Goal: Task Accomplishment & Management: Use online tool/utility

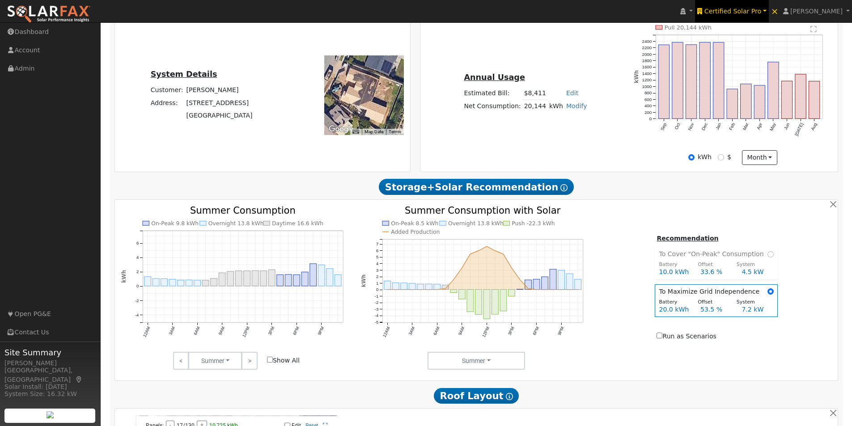
click at [754, 9] on span "Certified Solar Pro" at bounding box center [732, 11] width 57 height 7
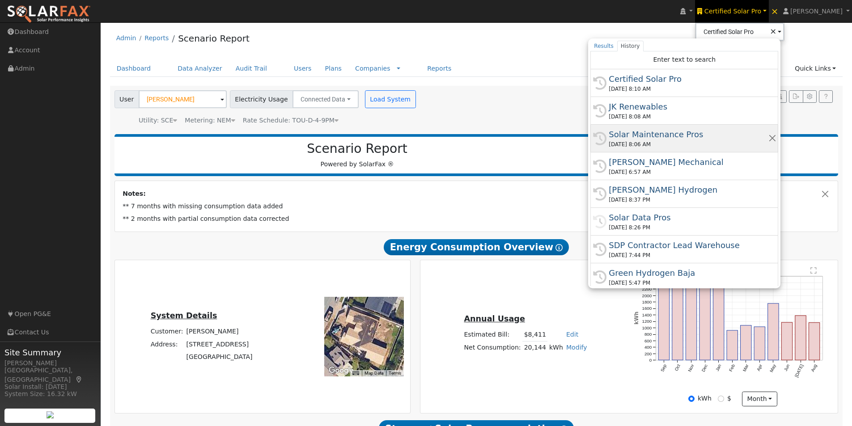
click at [651, 131] on div "Solar Maintenance Pros" at bounding box center [688, 134] width 159 height 12
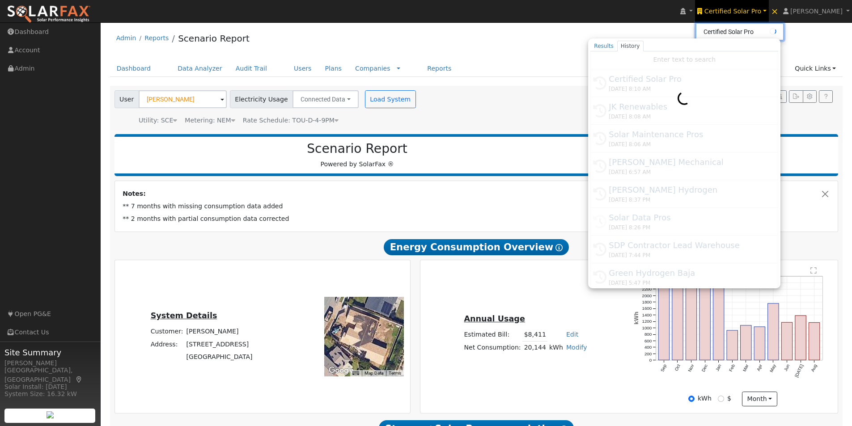
type input "Solar Maintenance Pros"
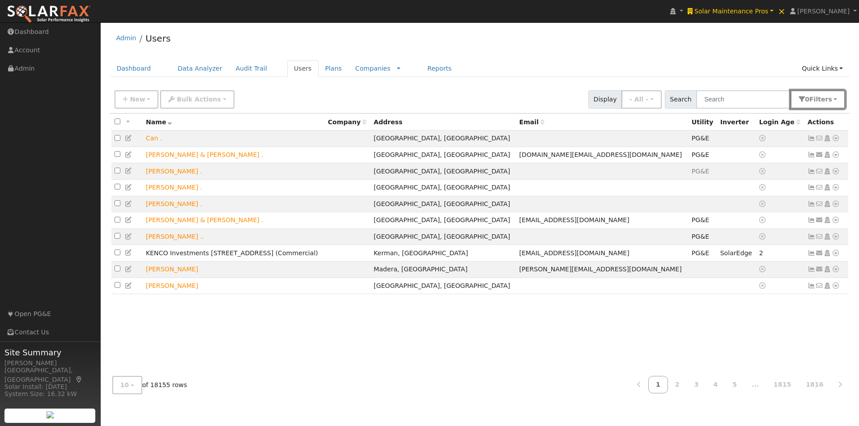
click at [834, 100] on button "0 Filter s" at bounding box center [817, 99] width 55 height 18
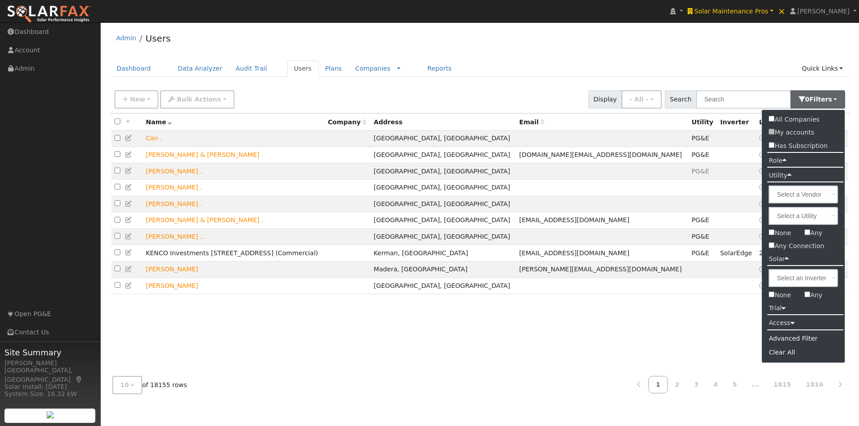
click at [812, 235] on label "Any" at bounding box center [812, 233] width 31 height 13
click at [810, 235] on input "Any" at bounding box center [807, 232] width 6 height 6
checkbox input "true"
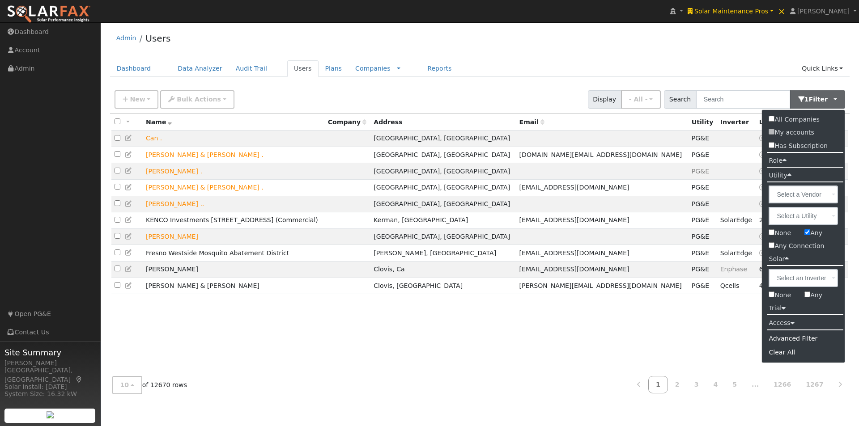
click at [651, 47] on div "Admin Users" at bounding box center [480, 40] width 740 height 27
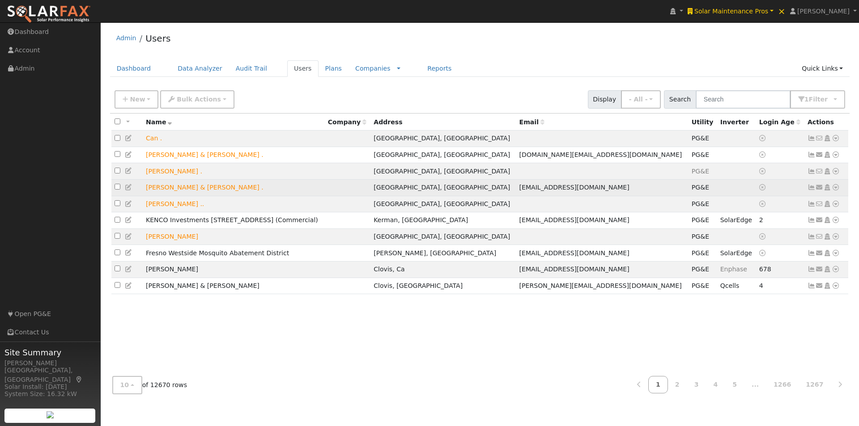
click at [836, 190] on icon at bounding box center [835, 187] width 8 height 6
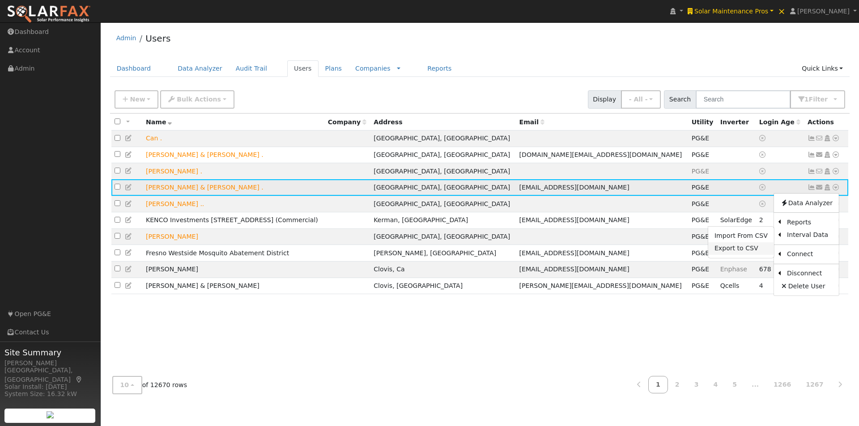
click at [729, 252] on link "Export to CSV" at bounding box center [741, 248] width 66 height 13
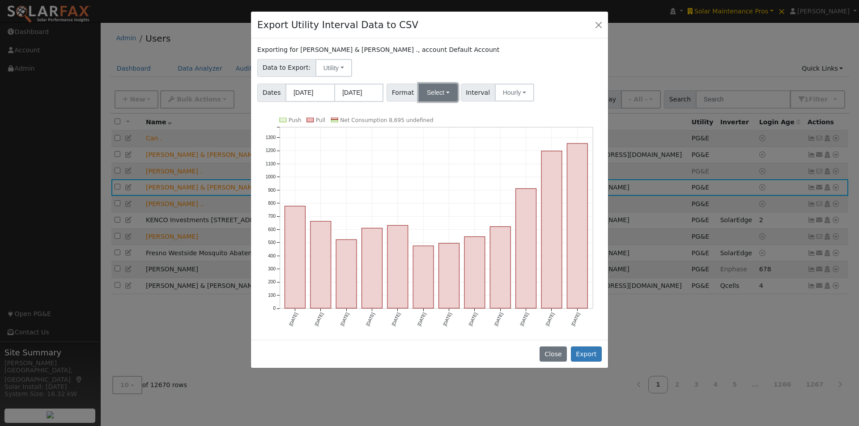
click at [432, 89] on button "Select" at bounding box center [438, 93] width 39 height 18
click at [425, 114] on link "Generic" at bounding box center [448, 112] width 64 height 13
click at [304, 94] on input "09/01/2024" at bounding box center [309, 93] width 49 height 18
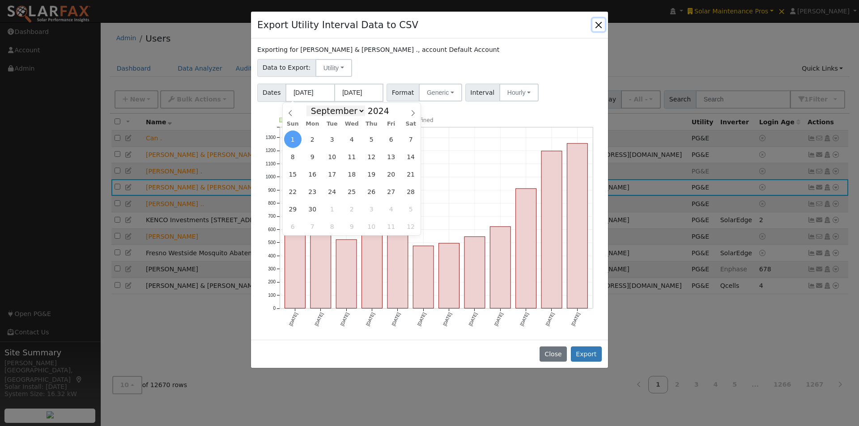
click at [362, 109] on select "January February March April May June July August September October November De…" at bounding box center [335, 111] width 59 height 11
select select "0"
click at [313, 106] on select "January February March April May June July August September October November De…" at bounding box center [335, 111] width 59 height 11
click at [309, 139] on span "1" at bounding box center [312, 139] width 17 height 17
type input "01/01/2024"
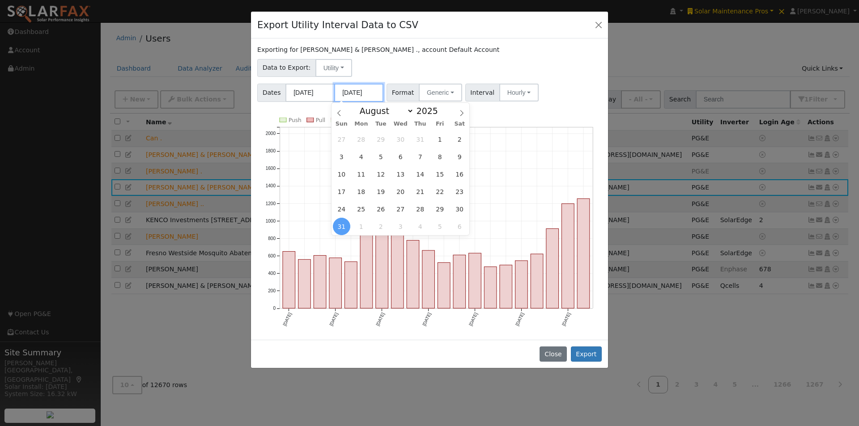
click at [363, 91] on input "08/31/2025" at bounding box center [358, 93] width 49 height 18
click at [410, 109] on select "January February March April May June July August September October November De…" at bounding box center [384, 111] width 59 height 11
select select "11"
click at [362, 106] on select "January February March April May June July August September October November De…" at bounding box center [384, 111] width 59 height 11
click at [440, 114] on span at bounding box center [443, 113] width 6 height 5
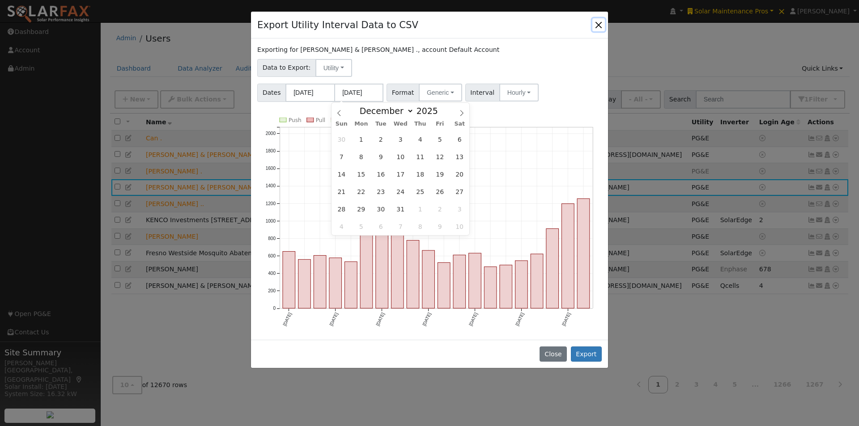
type input "2024"
click at [384, 209] on span "31" at bounding box center [380, 208] width 17 height 17
type input "12/31/2024"
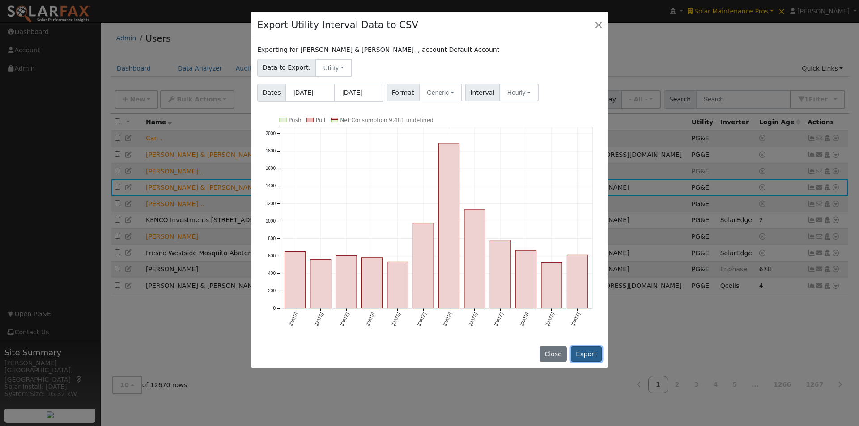
click at [590, 353] on button "Export" at bounding box center [586, 354] width 31 height 15
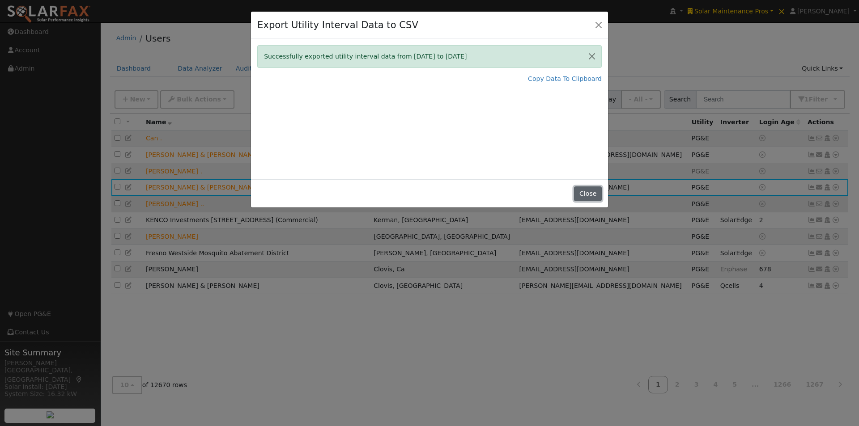
drag, startPoint x: 585, startPoint y: 194, endPoint x: 551, endPoint y: 206, distance: 36.5
click at [585, 194] on button "Close" at bounding box center [587, 193] width 27 height 15
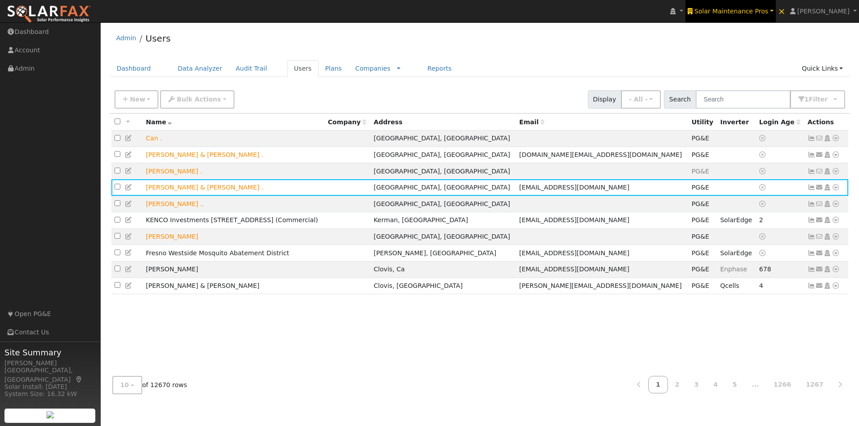
click at [742, 10] on span "Solar Maintenance Pros" at bounding box center [731, 11] width 74 height 7
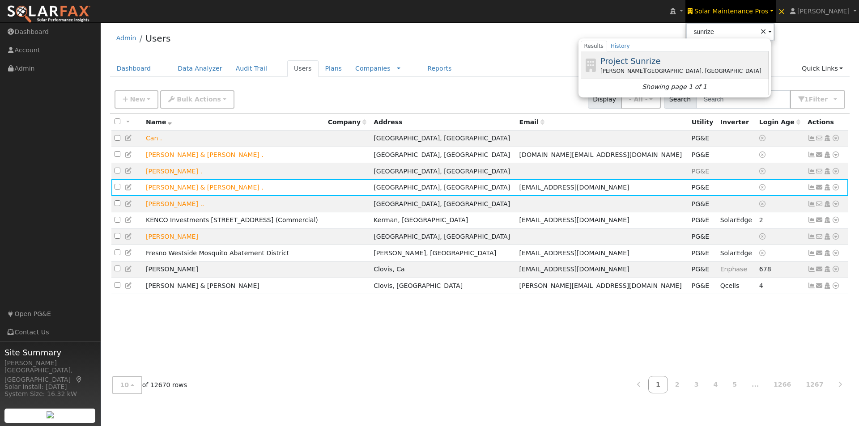
click at [647, 63] on span "Project Sunrize" at bounding box center [630, 60] width 60 height 9
type input "Project Sunrize"
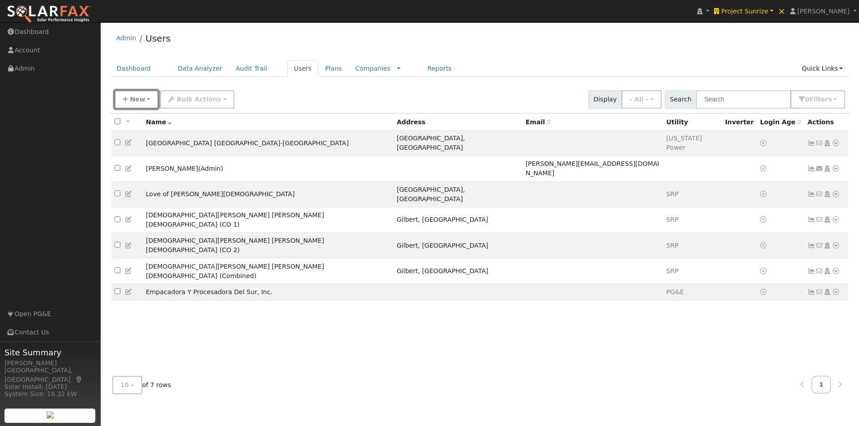
click at [124, 96] on button "New" at bounding box center [136, 99] width 44 height 18
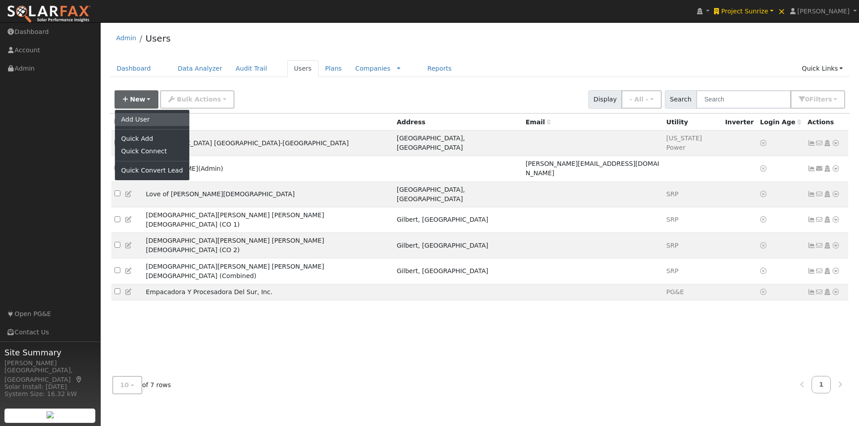
click at [149, 119] on link "Add User" at bounding box center [152, 119] width 74 height 13
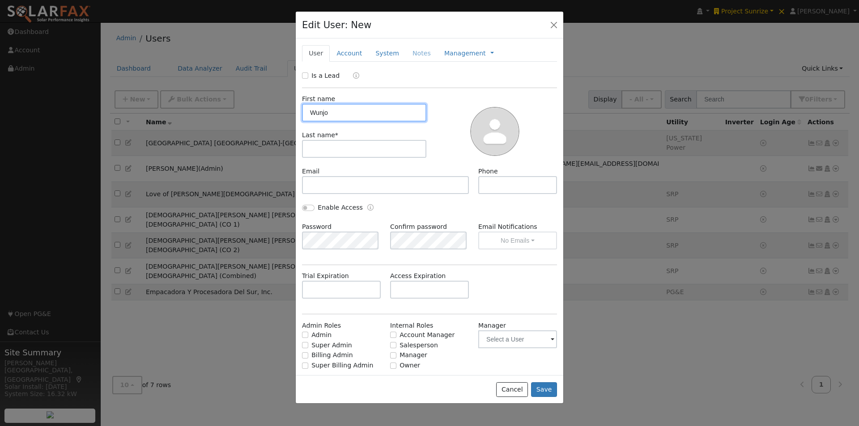
type input "Wunjo"
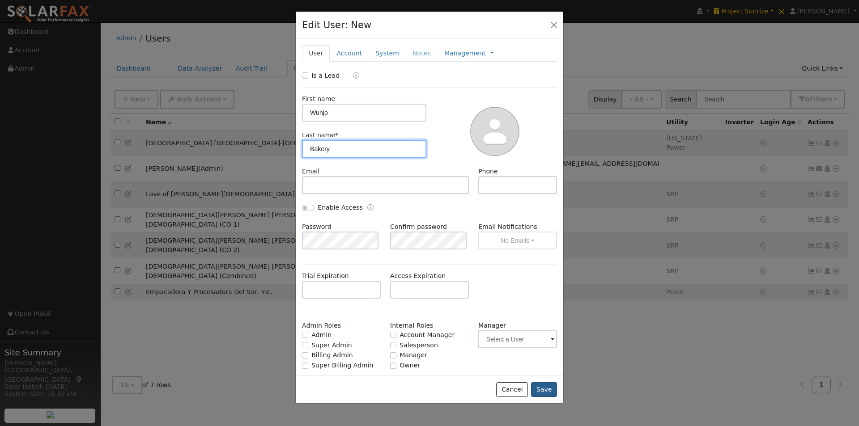
type input "Bakery"
drag, startPoint x: 547, startPoint y: 389, endPoint x: 555, endPoint y: 358, distance: 31.9
click at [547, 388] on button "Save" at bounding box center [544, 389] width 26 height 15
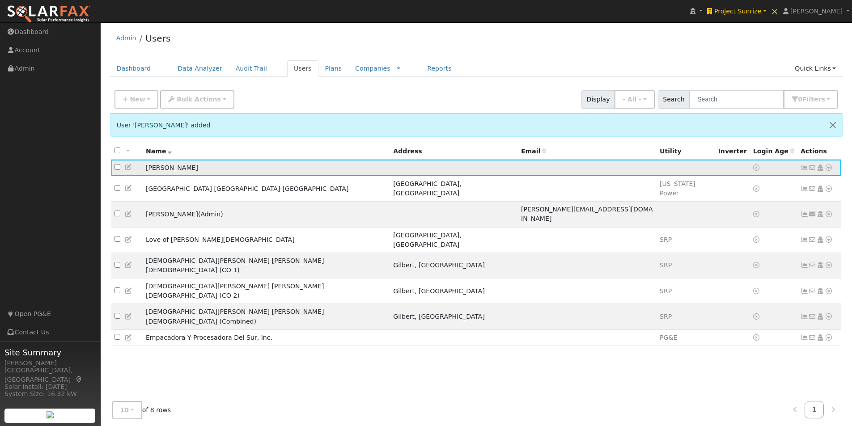
click at [828, 169] on icon at bounding box center [829, 168] width 8 height 6
click at [713, 214] on link "Import From CSV" at bounding box center [734, 216] width 66 height 13
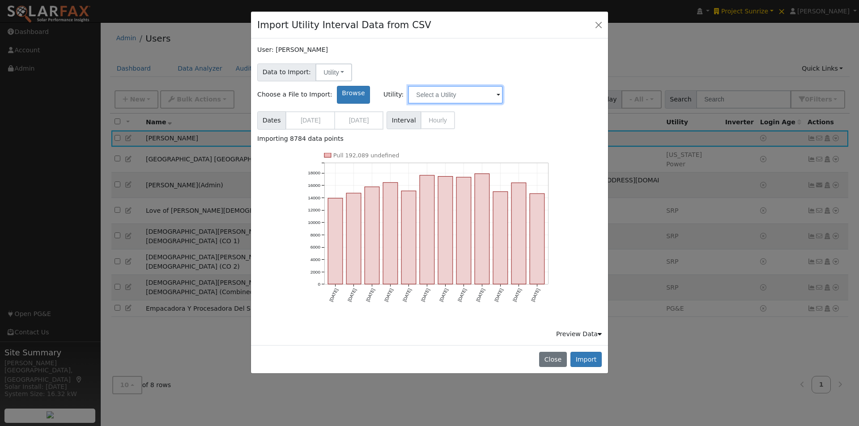
click at [503, 86] on input "text" at bounding box center [455, 95] width 95 height 18
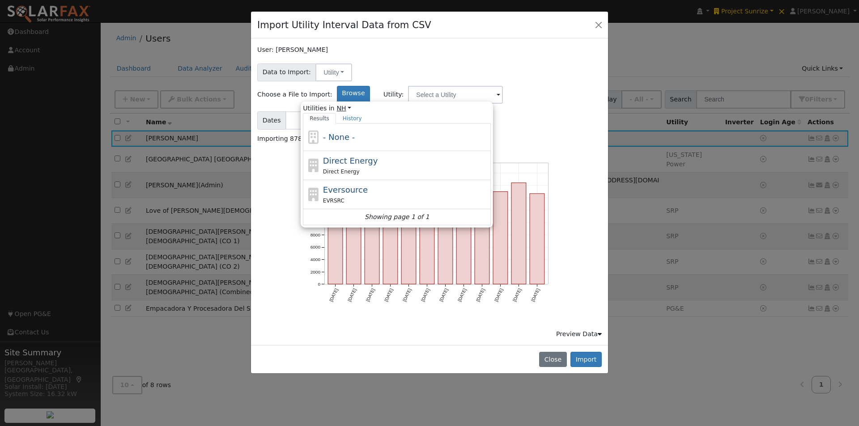
click at [351, 104] on link "NH" at bounding box center [344, 108] width 15 height 9
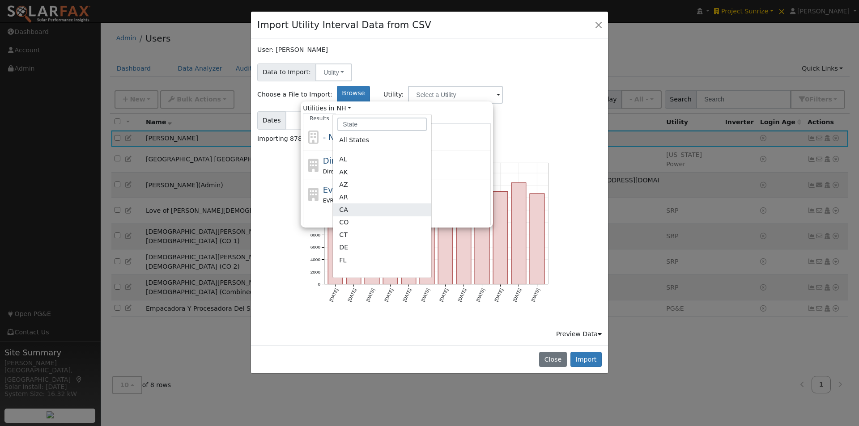
click at [422, 203] on link "CA" at bounding box center [382, 209] width 98 height 13
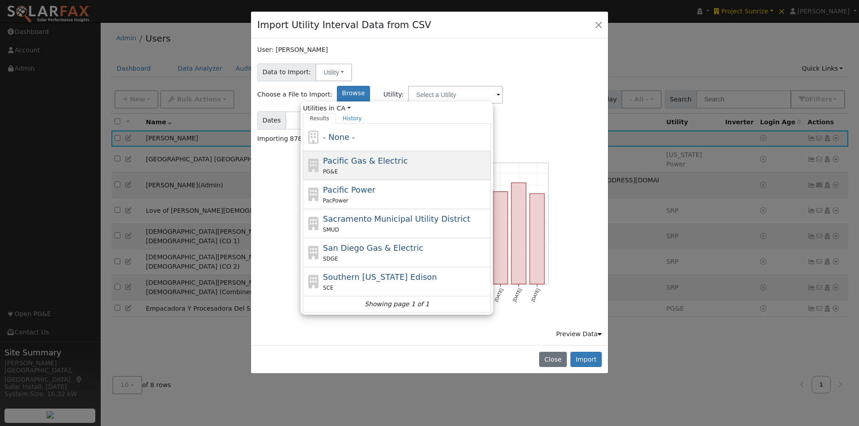
click at [407, 156] on span "Pacific Gas & Electric" at bounding box center [365, 160] width 85 height 9
type input "Pacific Gas & Electric"
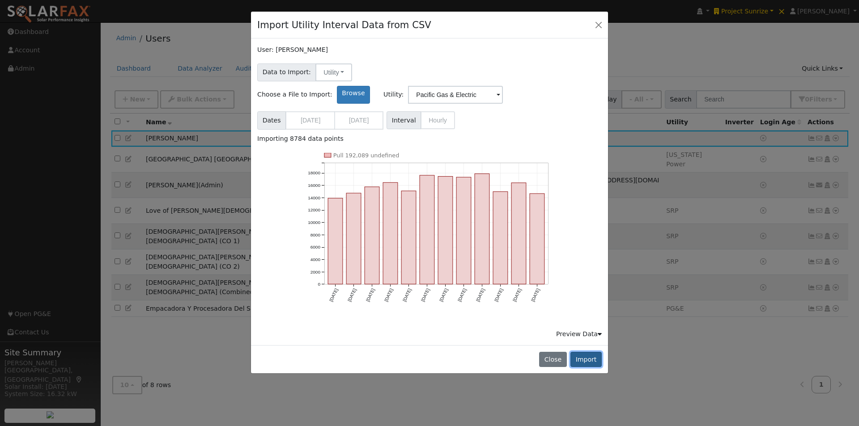
click at [595, 352] on button "Import" at bounding box center [585, 359] width 31 height 15
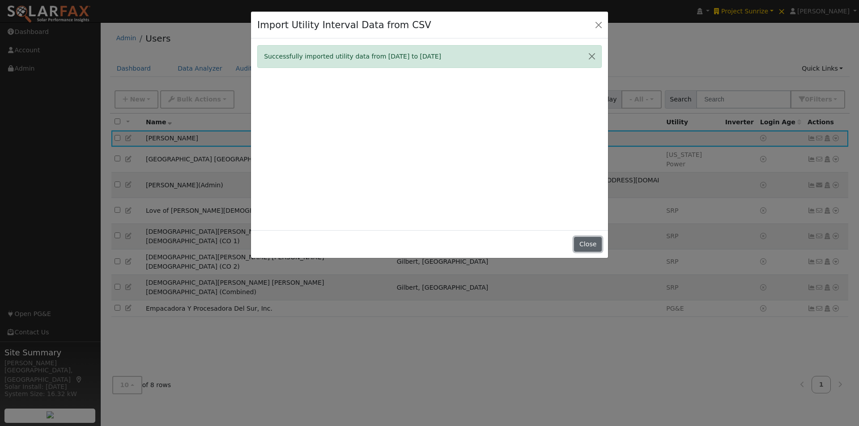
drag, startPoint x: 594, startPoint y: 244, endPoint x: 707, endPoint y: 149, distance: 147.6
click at [593, 243] on button "Close" at bounding box center [587, 244] width 27 height 15
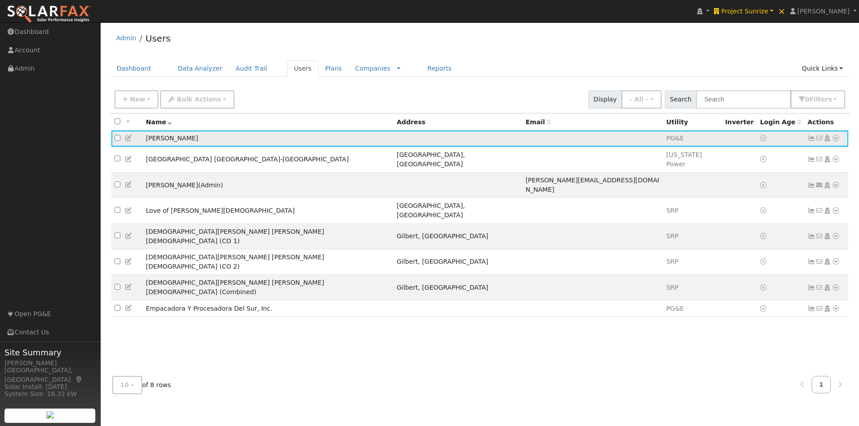
click at [837, 138] on icon at bounding box center [835, 138] width 8 height 6
click at [731, 173] on link "Scenario" at bounding box center [740, 174] width 67 height 13
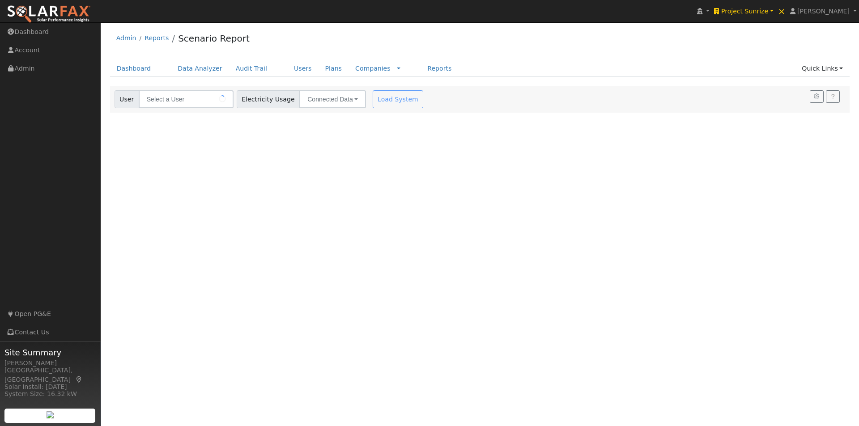
type input "Wunjo Bakery"
type input "Pacific Gas & Electric"
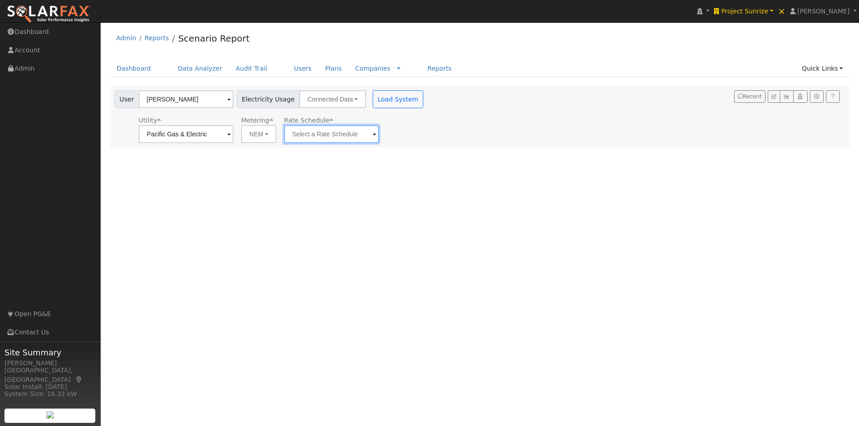
click at [331, 134] on input "text" at bounding box center [331, 134] width 95 height 18
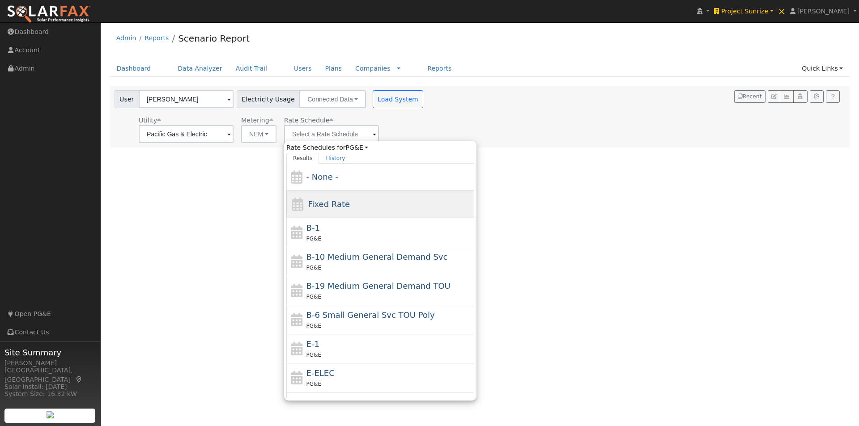
click at [321, 204] on span "Fixed Rate" at bounding box center [329, 203] width 42 height 9
type input "Fixed Rate"
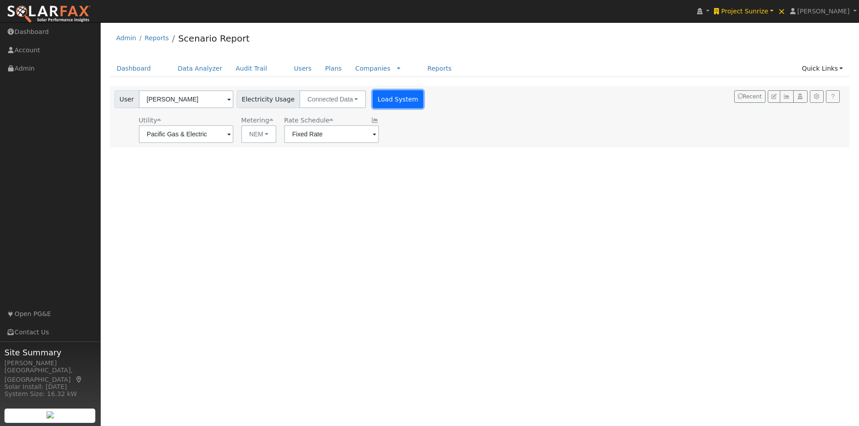
click at [383, 100] on button "Load System" at bounding box center [397, 99] width 51 height 18
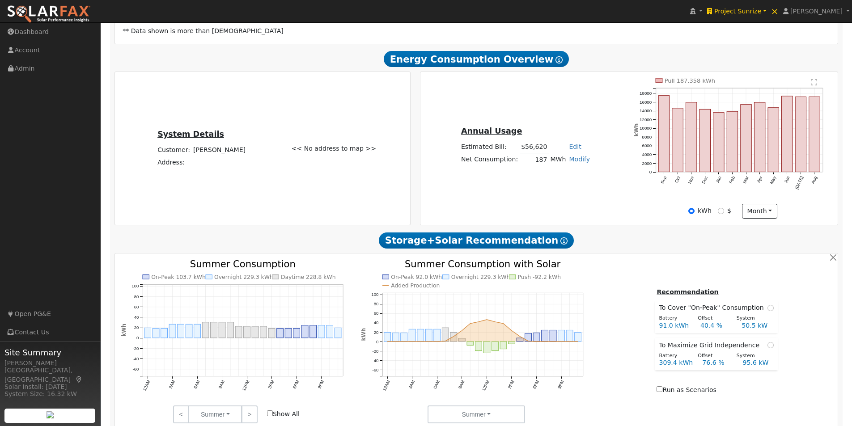
scroll to position [179, 0]
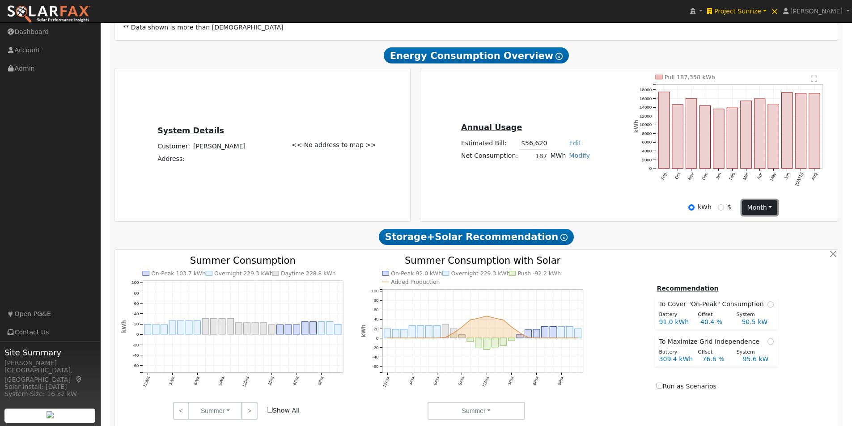
click at [766, 210] on button "month" at bounding box center [759, 207] width 35 height 15
click at [753, 229] on link "Day" at bounding box center [773, 226] width 62 height 13
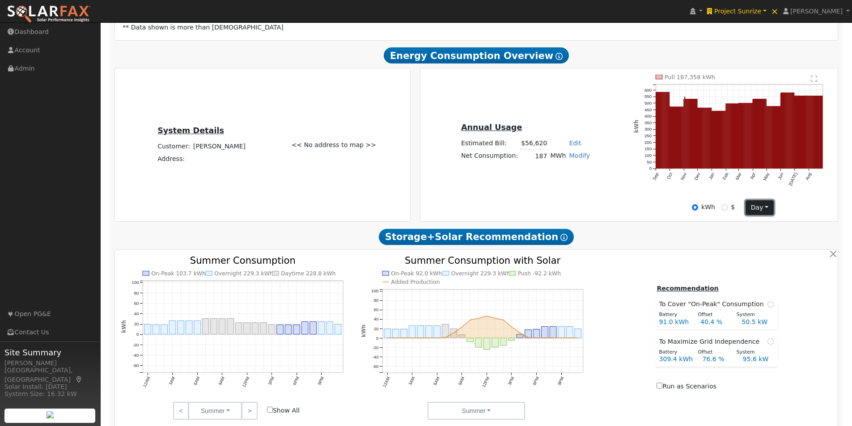
click at [755, 209] on button "day" at bounding box center [759, 207] width 28 height 15
click at [758, 241] on link "Month" at bounding box center [777, 239] width 62 height 13
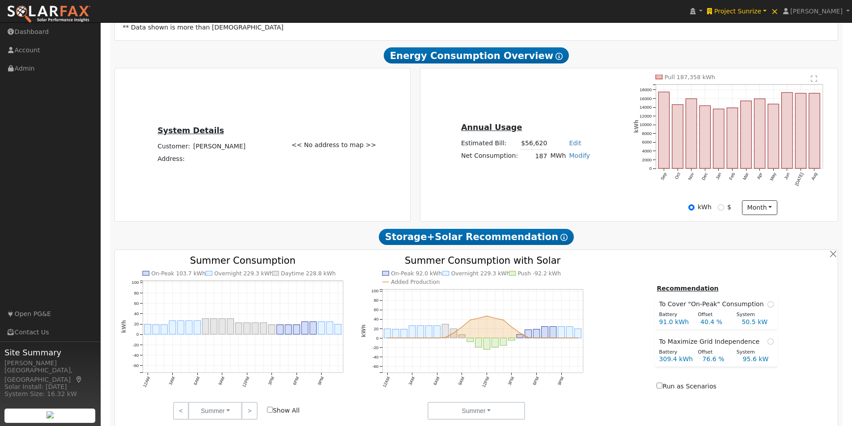
click at [325, 115] on div "<< No address to map >>" at bounding box center [348, 145] width 122 height 140
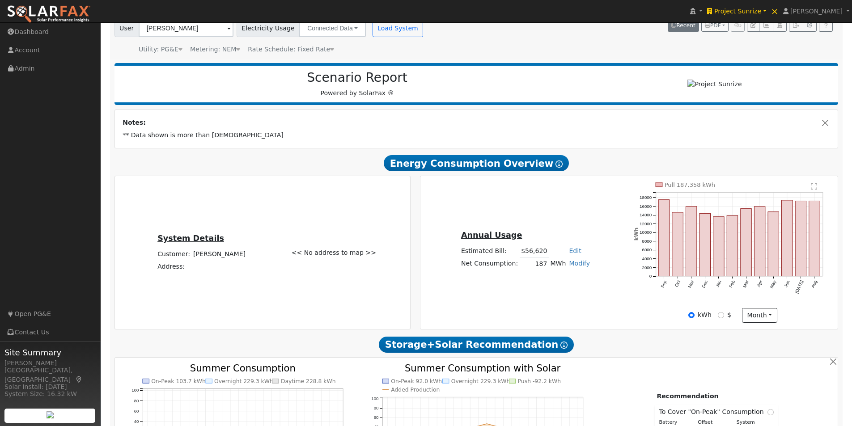
scroll to position [17, 0]
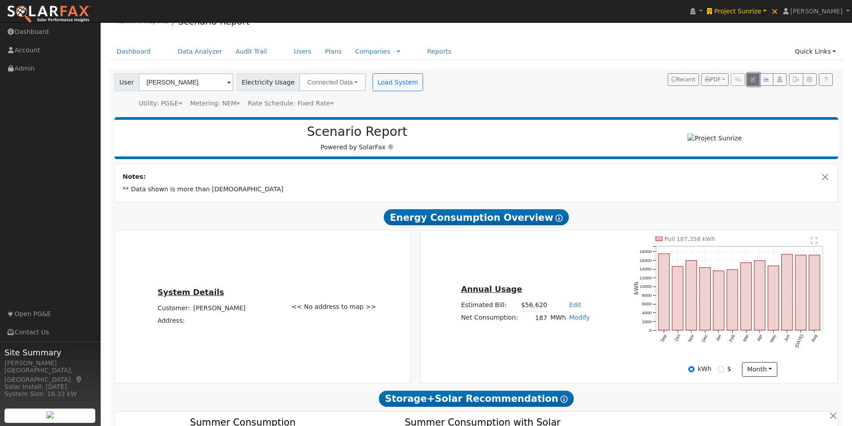
click at [751, 78] on icon "button" at bounding box center [752, 79] width 5 height 5
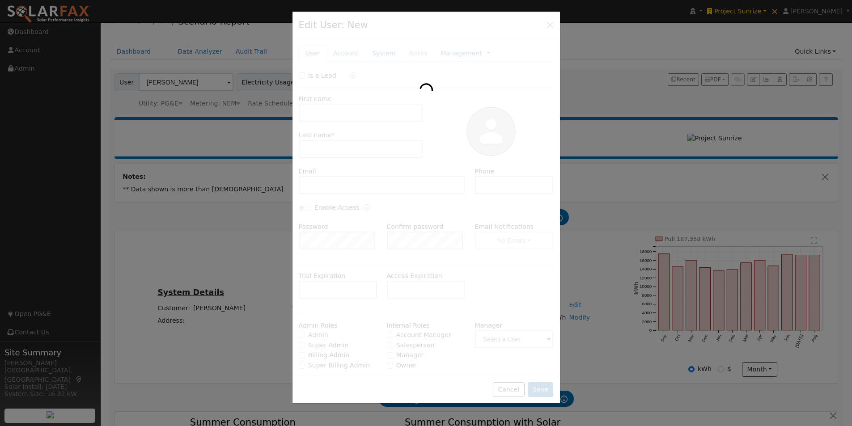
type input "Wunjo"
type input "Bakery"
type input "Default Account"
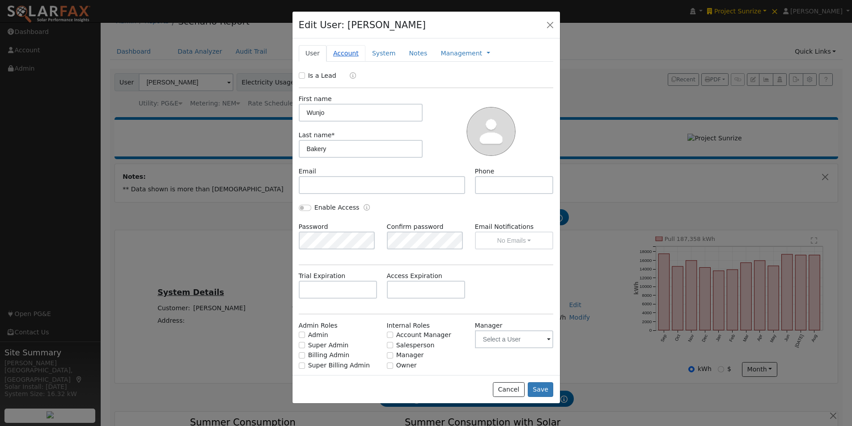
click at [339, 53] on link "Account" at bounding box center [345, 53] width 39 height 17
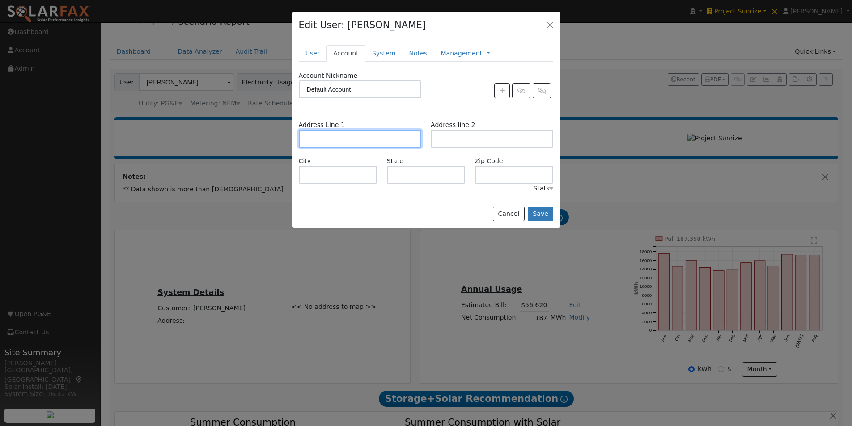
click at [343, 141] on input "text" at bounding box center [360, 139] width 123 height 18
paste input "Carr. Machete, Guayama, 00784, Puerto Rico"
type input "Carretera Machete"
type input "Guayama"
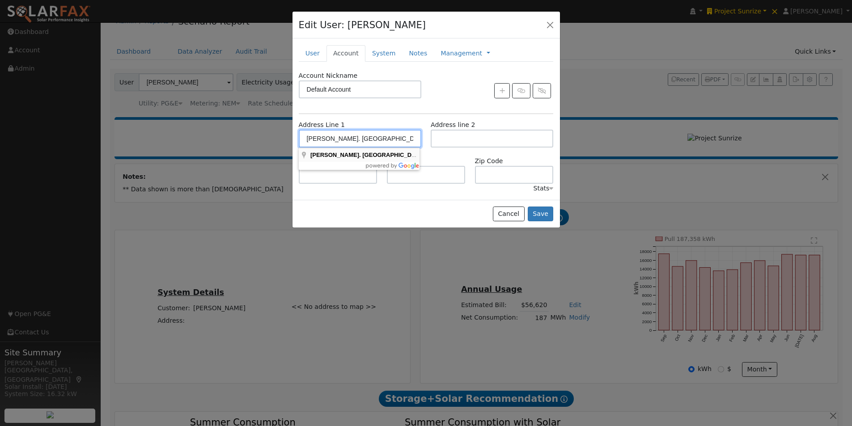
type input "GUAYAMA"
type input "00784"
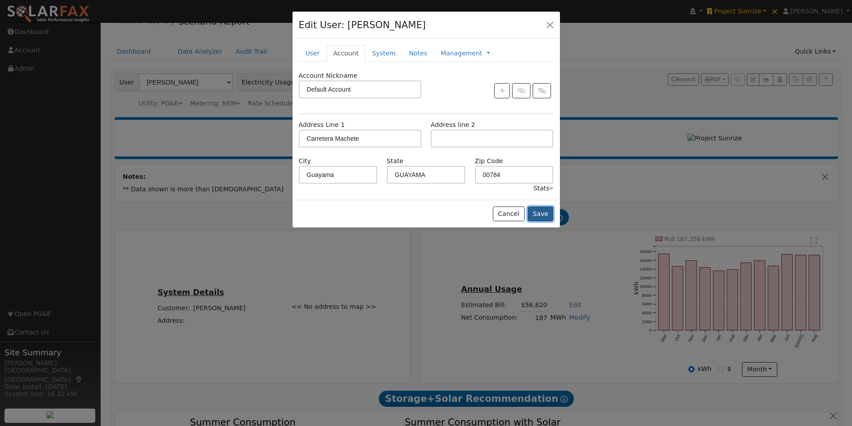
click at [542, 213] on button "Save" at bounding box center [541, 214] width 26 height 15
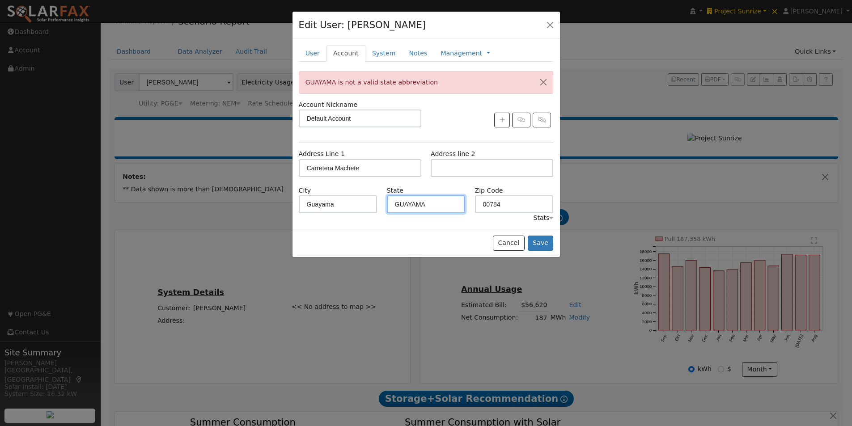
drag, startPoint x: 440, startPoint y: 204, endPoint x: 377, endPoint y: 203, distance: 63.1
click at [377, 203] on div "City Guayama State GUAYAMA Zip Code 00784" at bounding box center [426, 199] width 264 height 27
type input "R"
type input "P"
type input "PR"
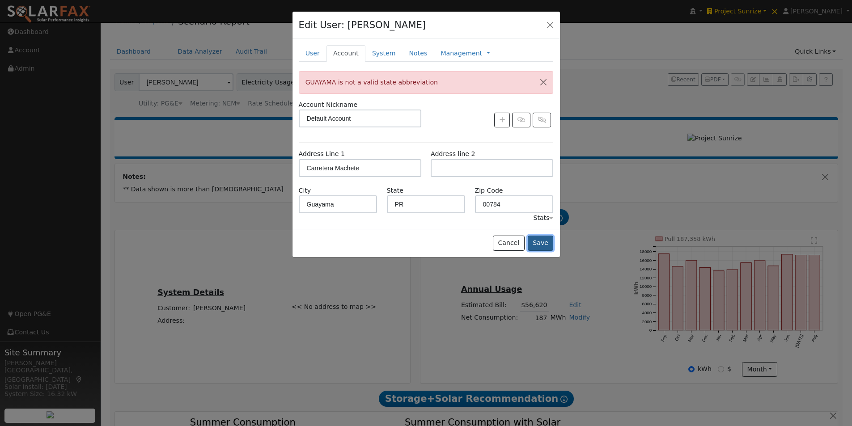
click at [547, 241] on button "Save" at bounding box center [541, 243] width 26 height 15
click at [508, 242] on button "Cancel" at bounding box center [509, 243] width 32 height 15
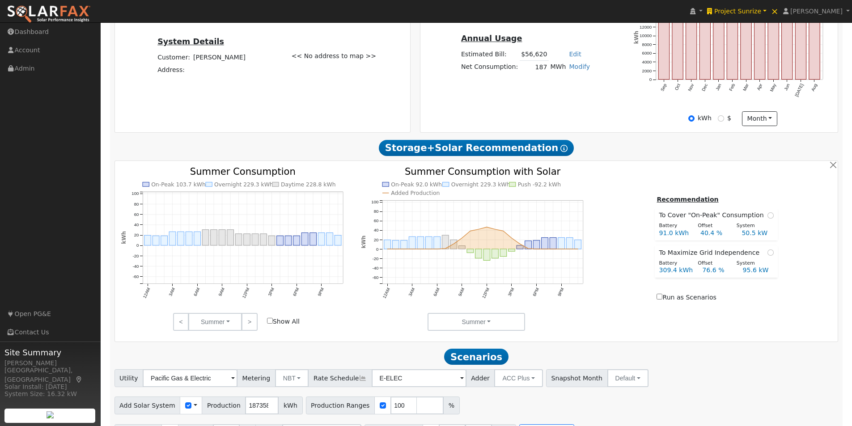
scroll to position [252, 0]
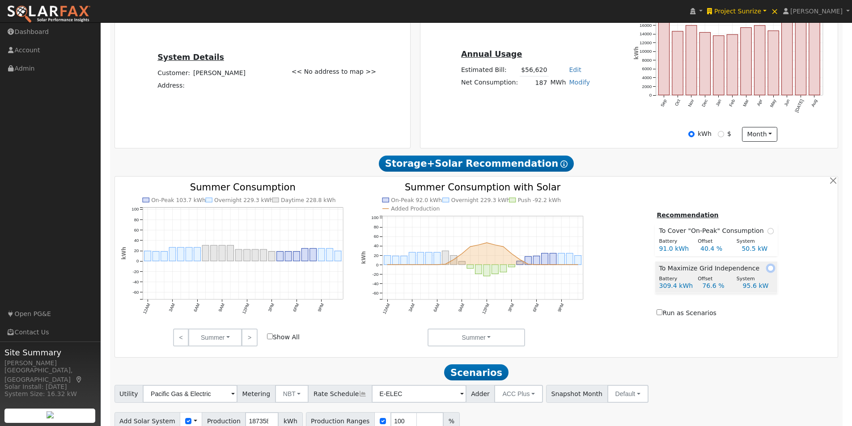
click at [768, 271] on input "radio" at bounding box center [770, 268] width 6 height 6
radio input "true"
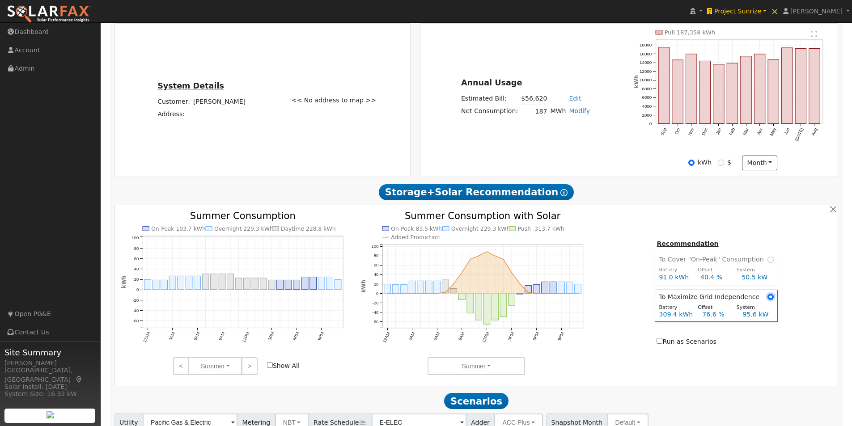
scroll to position [207, 0]
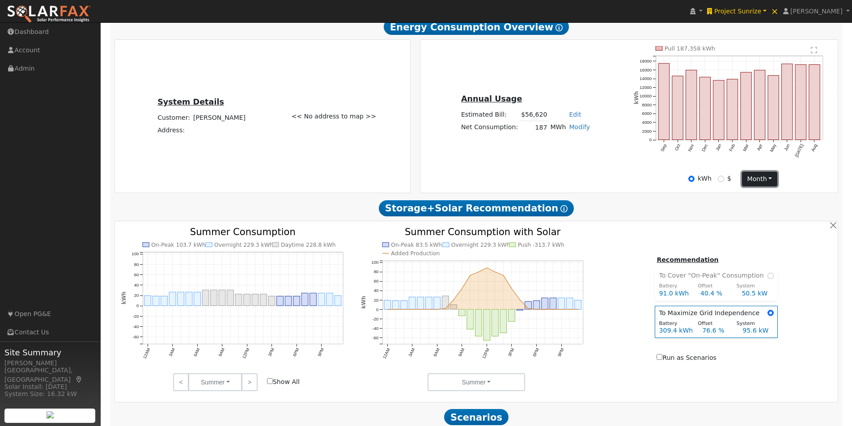
click at [765, 184] on button "month" at bounding box center [759, 179] width 35 height 15
click at [752, 201] on link "Day" at bounding box center [773, 197] width 62 height 13
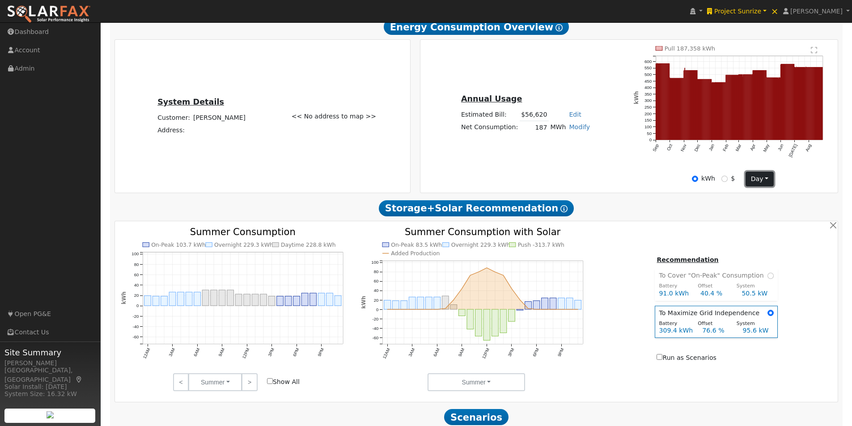
click at [755, 185] on button "day" at bounding box center [759, 179] width 28 height 15
click at [753, 211] on link "Month" at bounding box center [777, 210] width 62 height 13
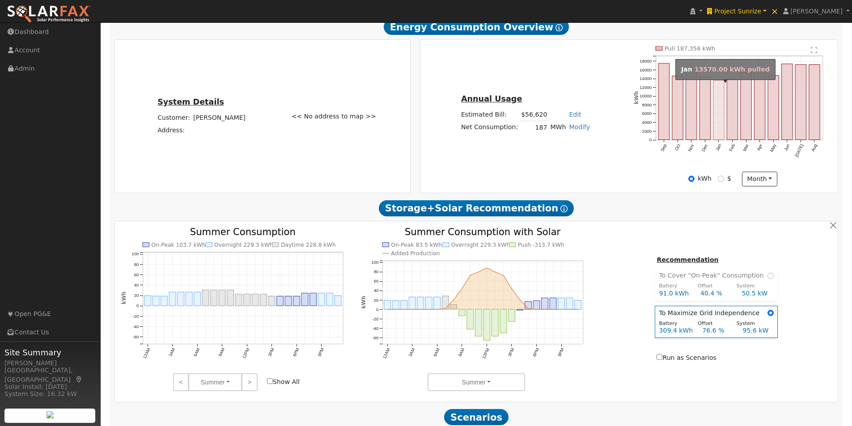
click at [718, 112] on rect "onclick=""" at bounding box center [718, 109] width 11 height 59
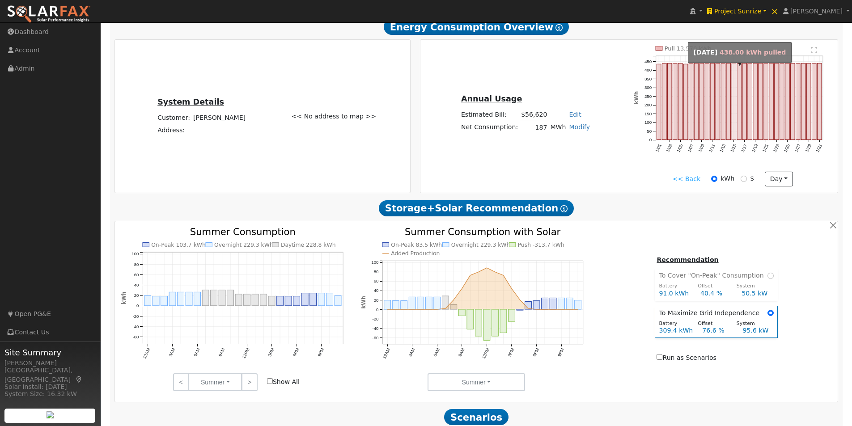
click at [735, 97] on rect "onclick=""" at bounding box center [734, 101] width 4 height 76
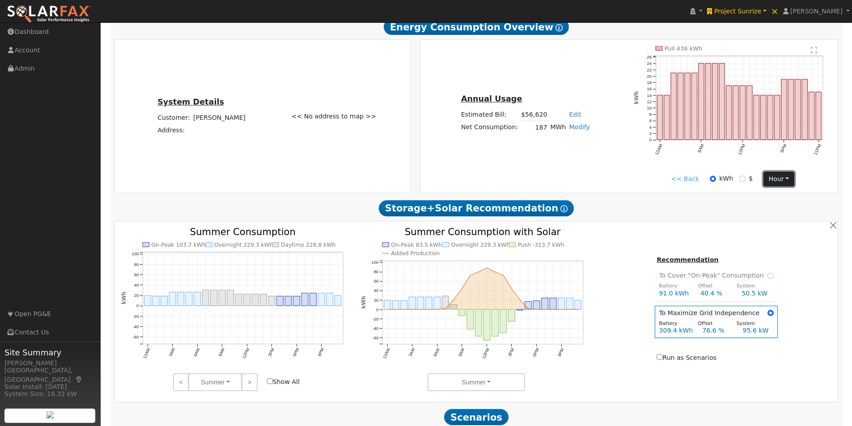
click at [780, 182] on button "hour" at bounding box center [778, 179] width 31 height 15
click at [775, 224] on link "Month" at bounding box center [795, 222] width 62 height 13
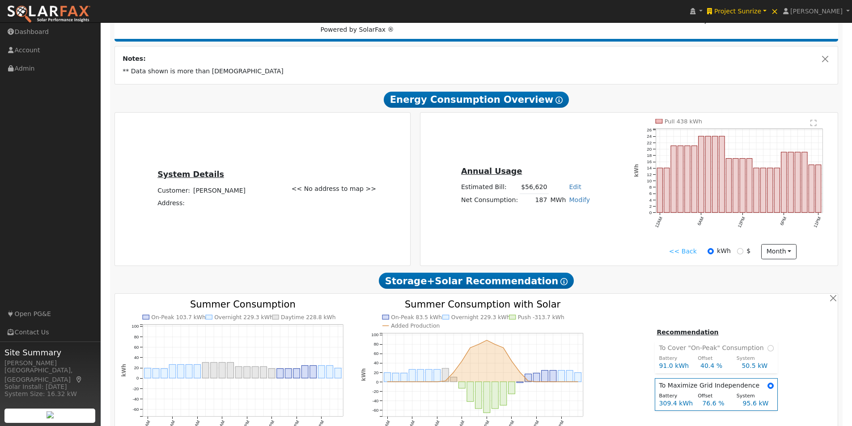
scroll to position [45, 0]
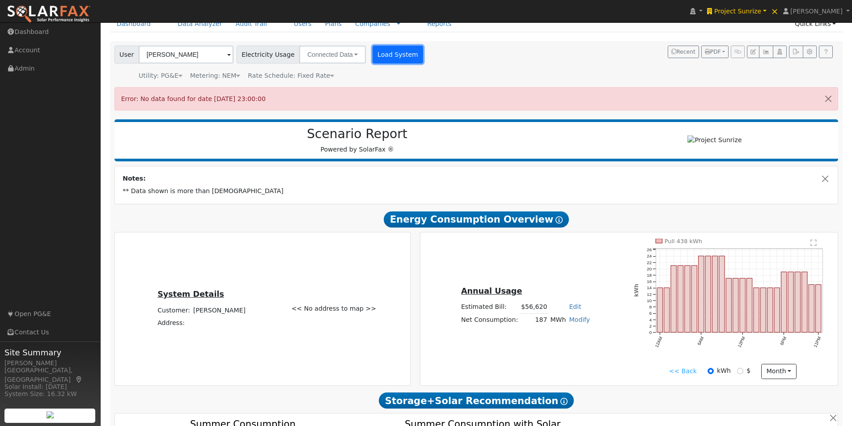
click at [382, 56] on button "Load System" at bounding box center [397, 55] width 51 height 18
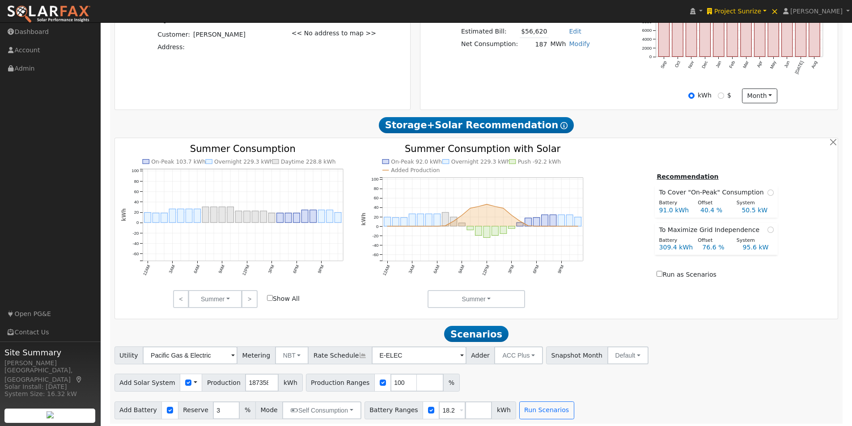
scroll to position [297, 0]
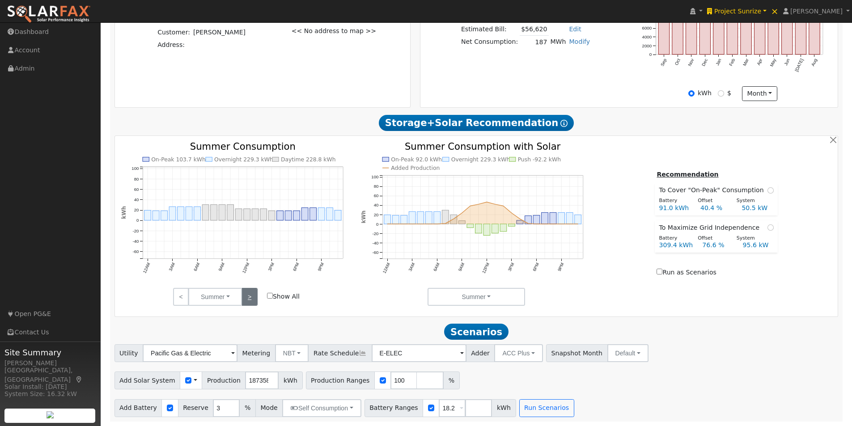
click at [250, 296] on link ">" at bounding box center [249, 297] width 16 height 18
click at [270, 295] on input "Show All" at bounding box center [270, 296] width 6 height 6
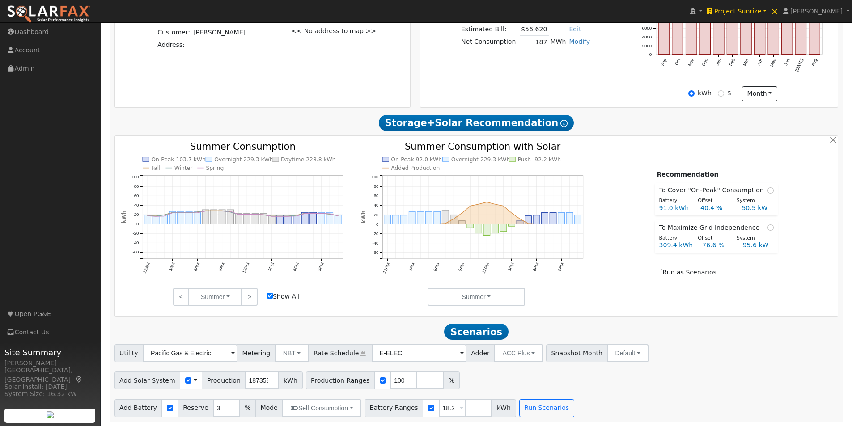
click at [270, 295] on input "Show All" at bounding box center [270, 296] width 6 height 6
checkbox input "false"
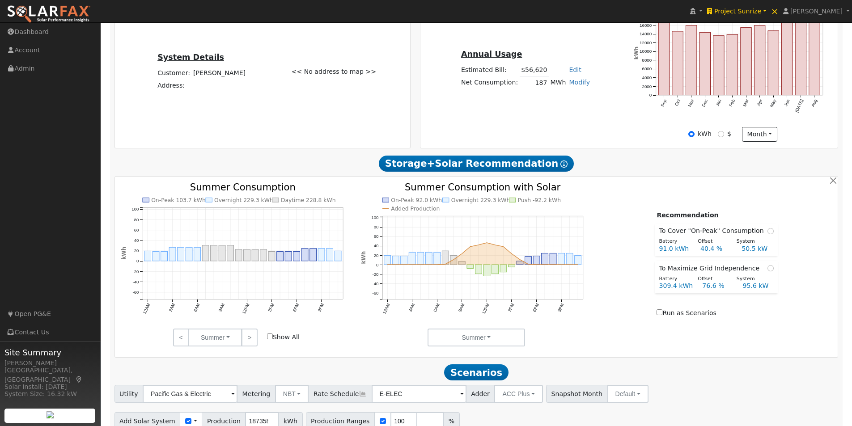
scroll to position [207, 0]
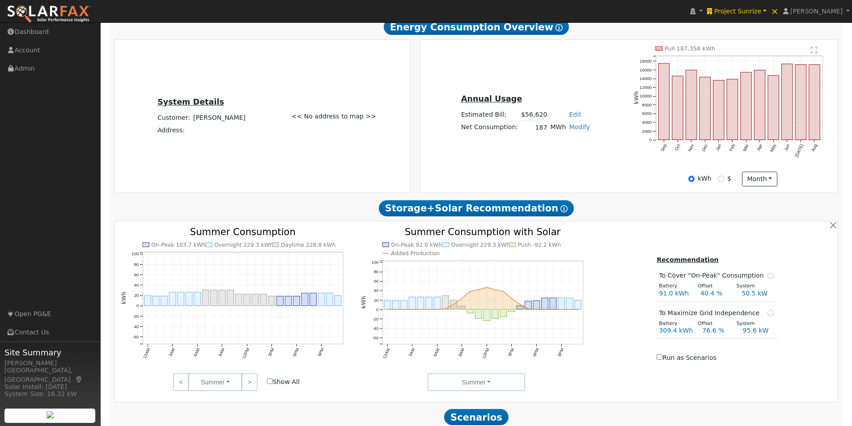
click at [570, 118] on link "Edit" at bounding box center [575, 114] width 12 height 7
type input "51763"
click at [545, 154] on div "Annual Usage Estimated Bill: $51,763 Edit Estimated Bill $ 51763 Annual Net Con…" at bounding box center [629, 116] width 415 height 140
click at [576, 131] on link "Modify" at bounding box center [579, 126] width 21 height 7
click at [544, 144] on link "Add Consumption" at bounding box center [545, 142] width 75 height 13
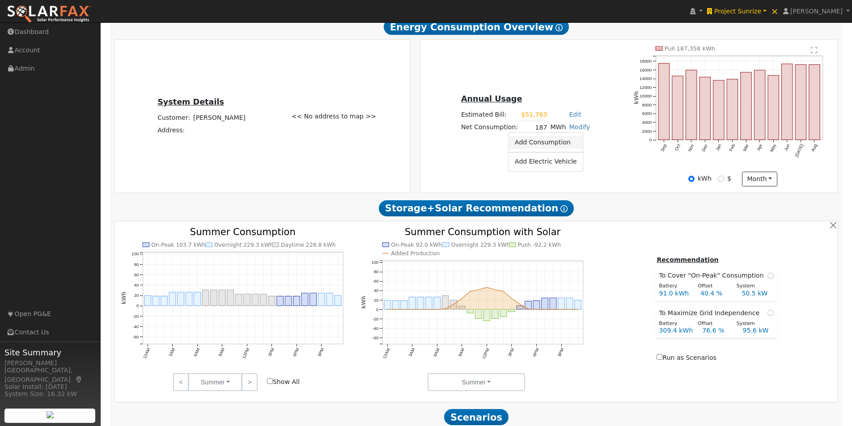
type input "187358"
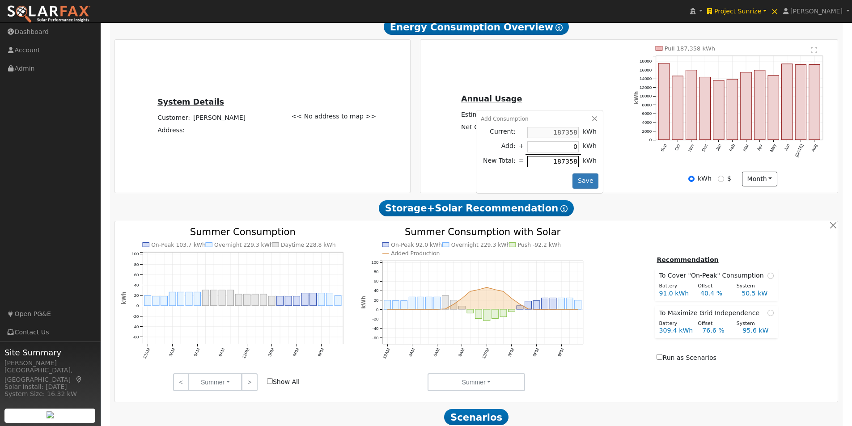
type input "4"
type input "187362"
type input "42"
type input "187400"
type input "422"
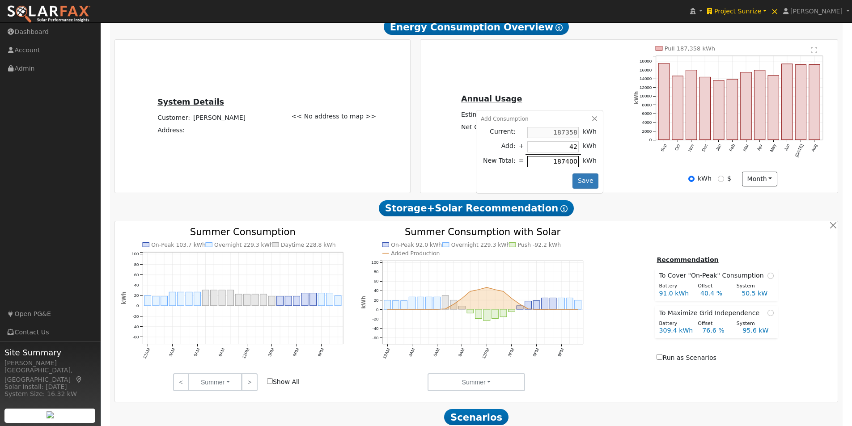
type input "187780"
type input "4223"
type input "191581"
type input "4223"
click at [577, 181] on button "Save" at bounding box center [585, 180] width 26 height 15
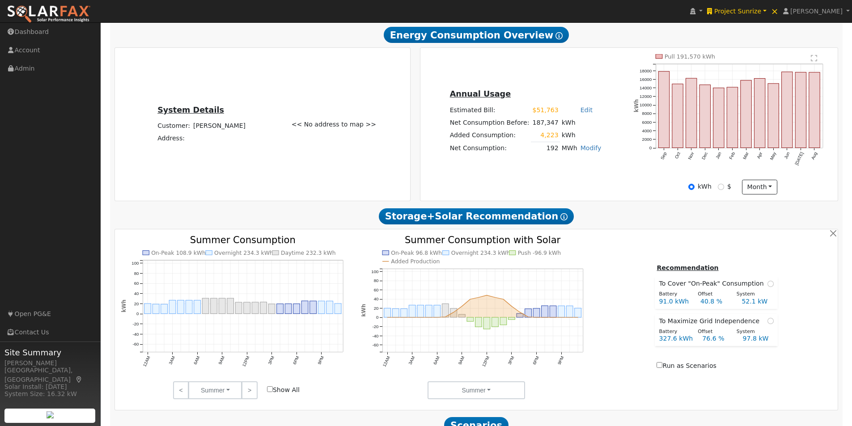
scroll to position [224, 0]
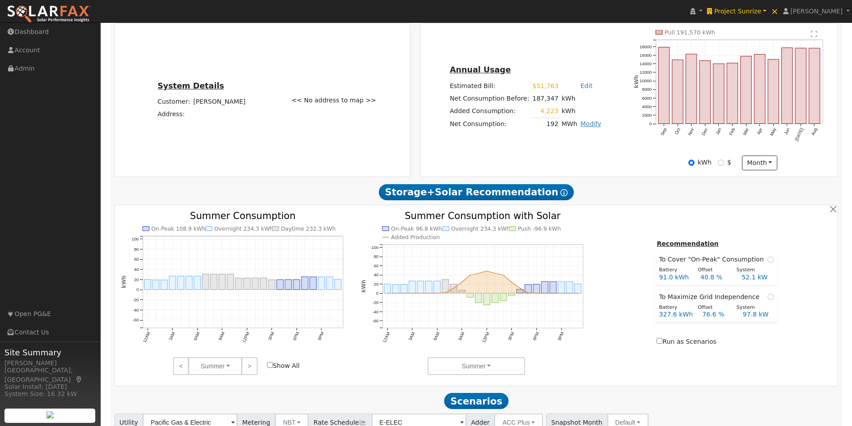
click at [585, 127] on link "Modify" at bounding box center [590, 123] width 21 height 7
click at [551, 141] on link "Edit Consumption" at bounding box center [555, 138] width 75 height 13
type input "191570"
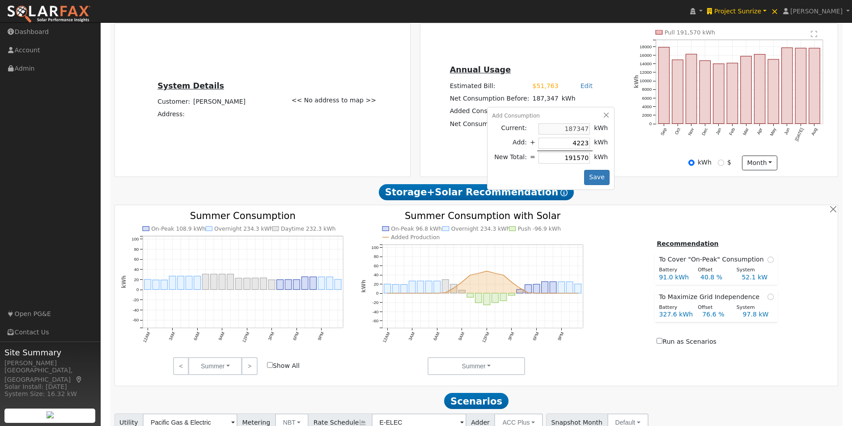
type input "0"
type input "187347"
type input "0"
click at [589, 178] on button "Save" at bounding box center [597, 177] width 26 height 15
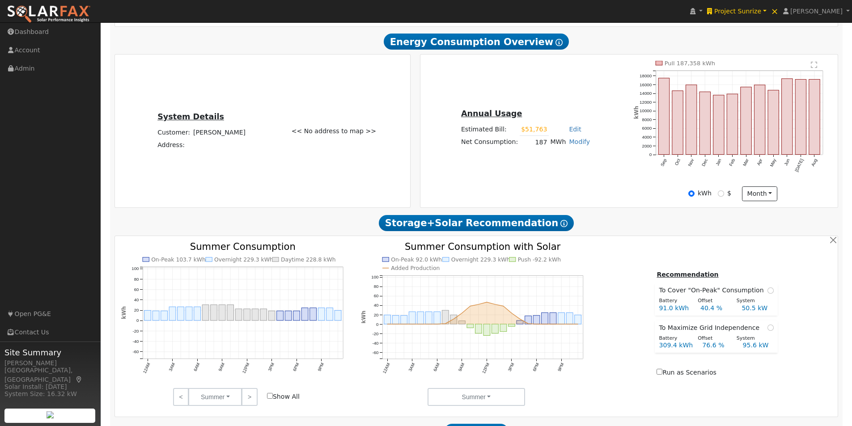
scroll to position [195, 0]
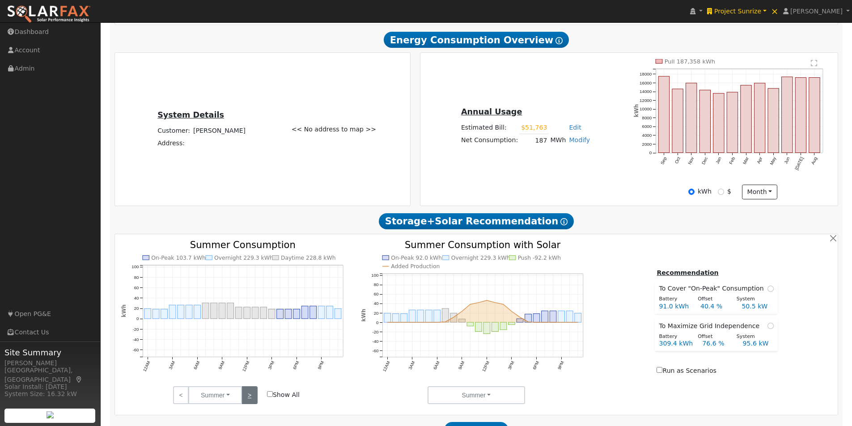
click at [252, 395] on link ">" at bounding box center [249, 395] width 16 height 18
click at [180, 400] on link "<" at bounding box center [181, 395] width 16 height 18
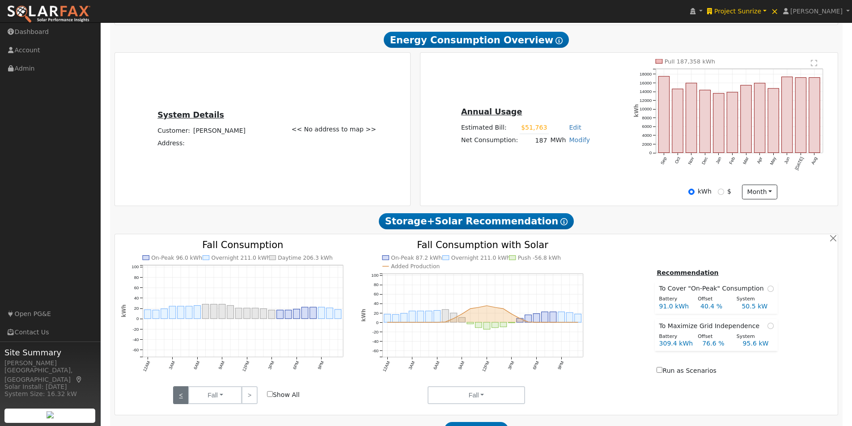
click at [180, 400] on link "<" at bounding box center [181, 395] width 16 height 18
click at [270, 397] on input "Show All" at bounding box center [270, 394] width 6 height 6
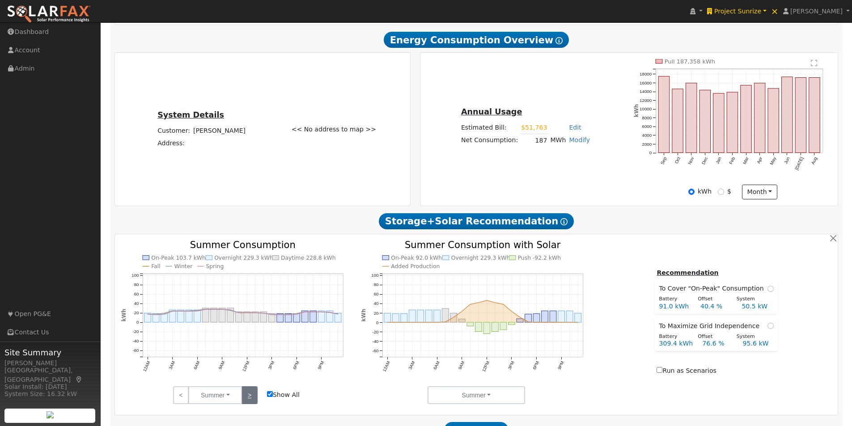
click at [246, 399] on link ">" at bounding box center [249, 395] width 16 height 18
click at [271, 397] on input "Show All" at bounding box center [270, 394] width 6 height 6
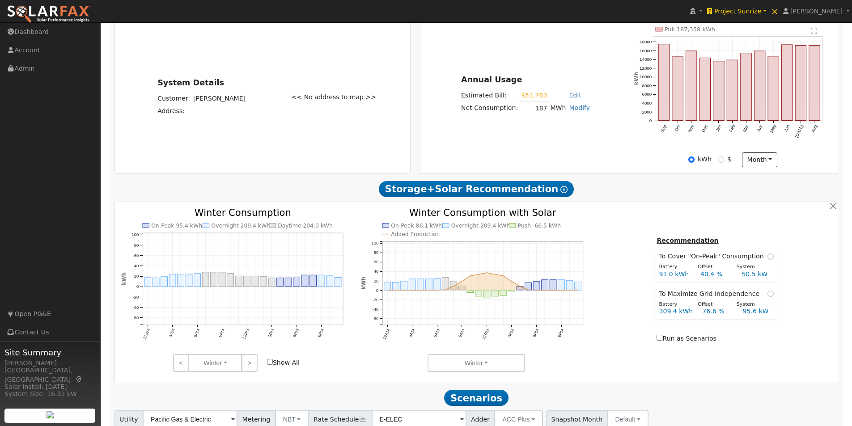
scroll to position [243, 0]
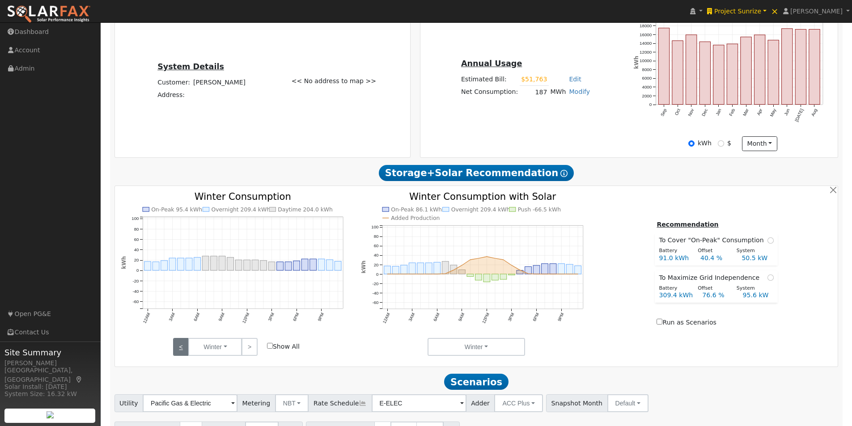
click at [181, 348] on link "<" at bounding box center [181, 347] width 16 height 18
click at [182, 348] on link "<" at bounding box center [181, 347] width 16 height 18
click at [248, 348] on link ">" at bounding box center [249, 347] width 16 height 18
click at [270, 349] on input "Show All" at bounding box center [270, 346] width 6 height 6
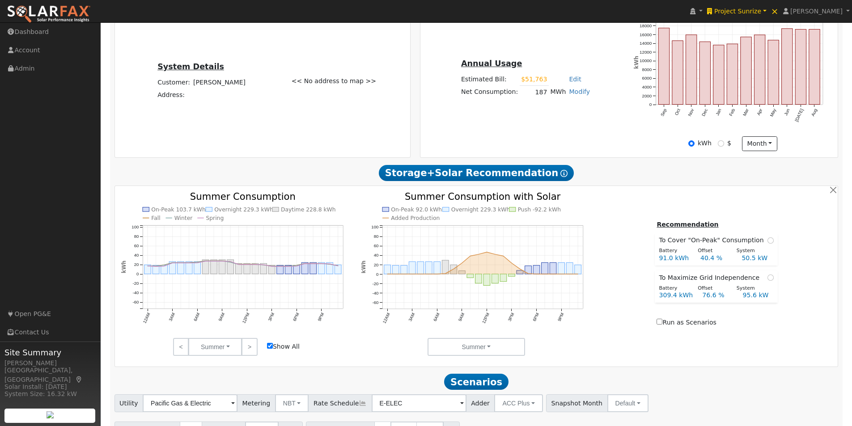
click at [270, 349] on input "Show All" at bounding box center [270, 346] width 6 height 6
checkbox input "false"
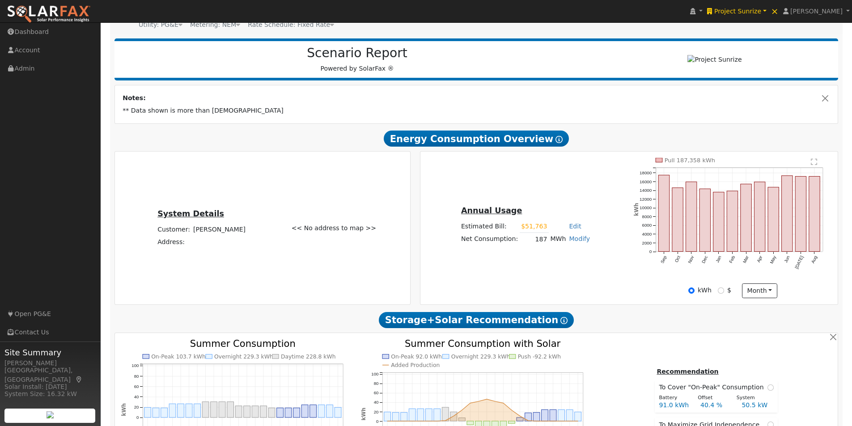
scroll to position [64, 0]
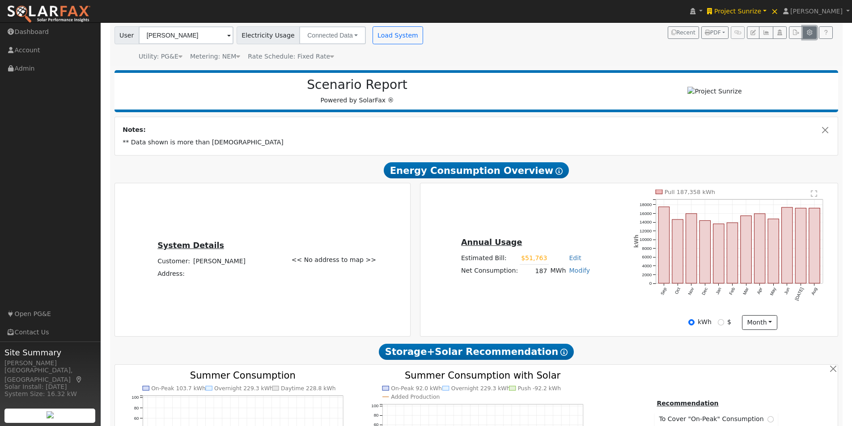
click at [811, 34] on icon "button" at bounding box center [809, 32] width 7 height 5
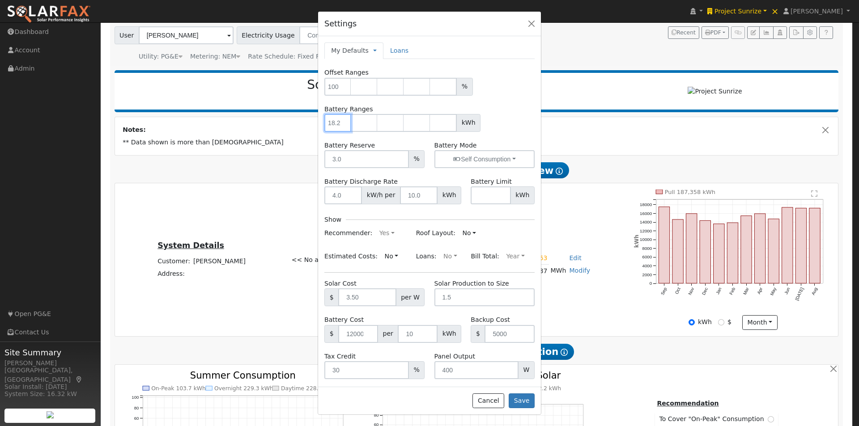
click at [331, 122] on input "number" at bounding box center [337, 123] width 27 height 18
click at [499, 396] on button "Cancel" at bounding box center [488, 400] width 32 height 15
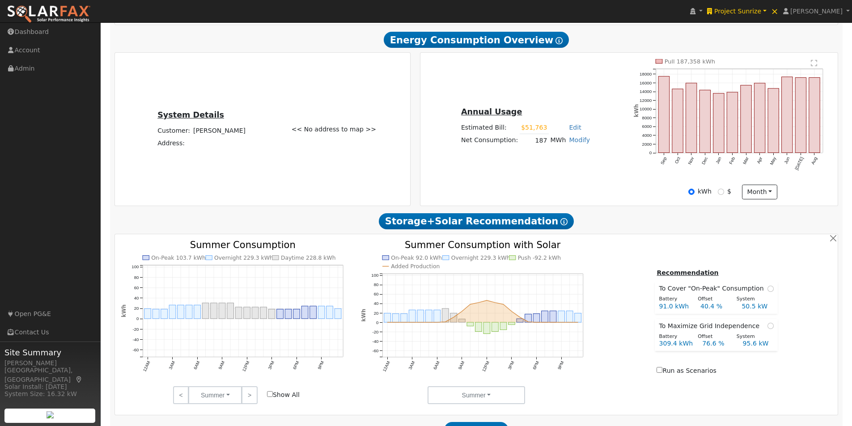
scroll to position [191, 0]
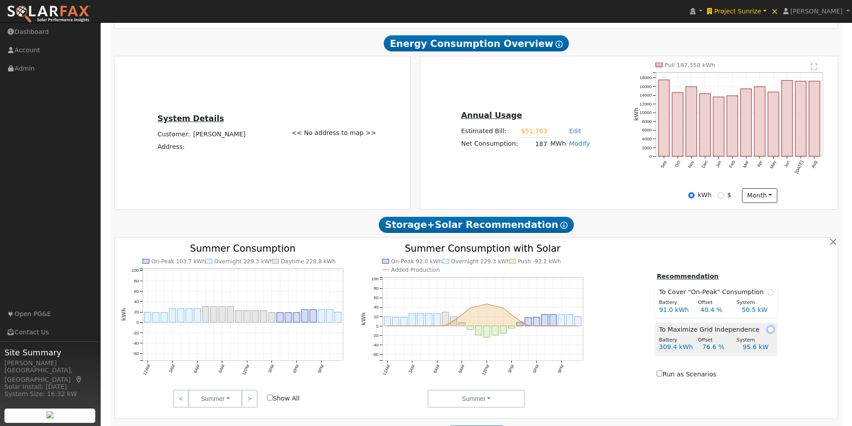
click at [767, 333] on input "radio" at bounding box center [770, 329] width 6 height 6
radio input "true"
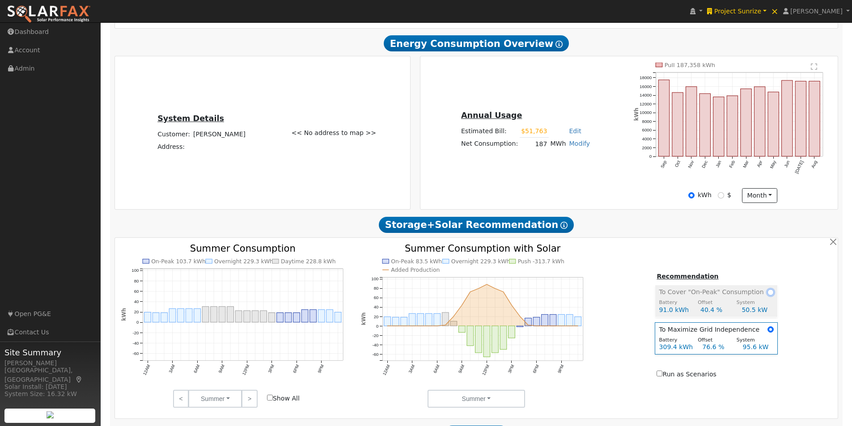
click at [767, 296] on input "radio" at bounding box center [770, 292] width 6 height 6
radio input "true"
radio input "false"
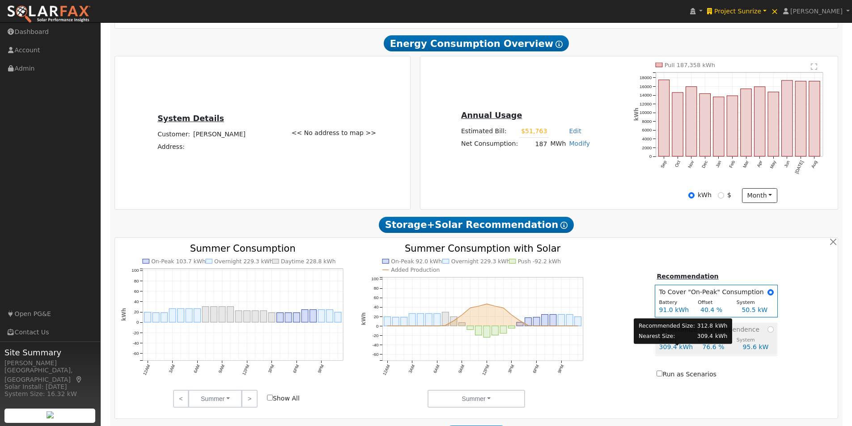
click at [671, 349] on div "309.4 kWh" at bounding box center [675, 347] width 43 height 9
radio input "false"
radio input "true"
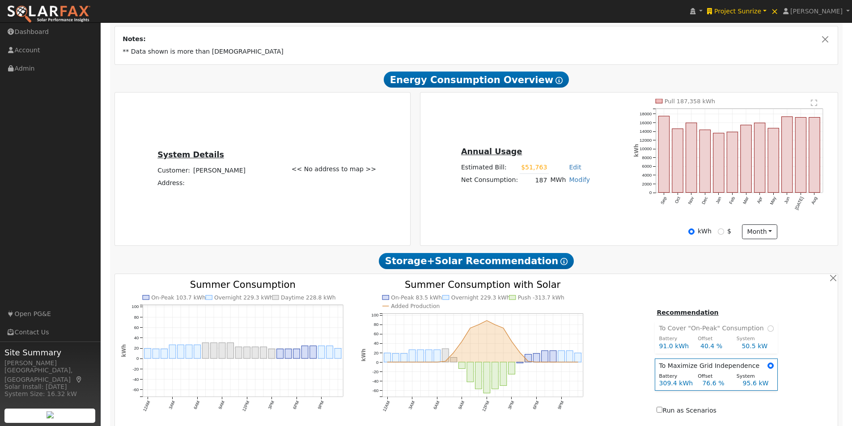
scroll to position [199, 0]
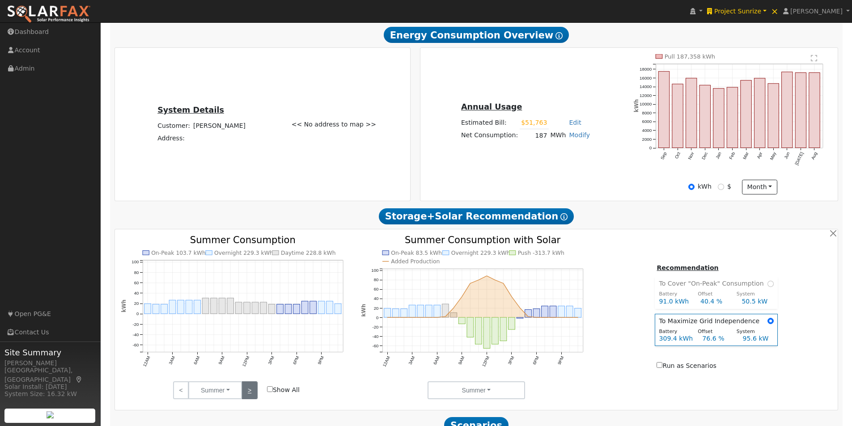
click at [250, 390] on link ">" at bounding box center [249, 390] width 16 height 18
click at [272, 392] on input "Show All" at bounding box center [270, 389] width 6 height 6
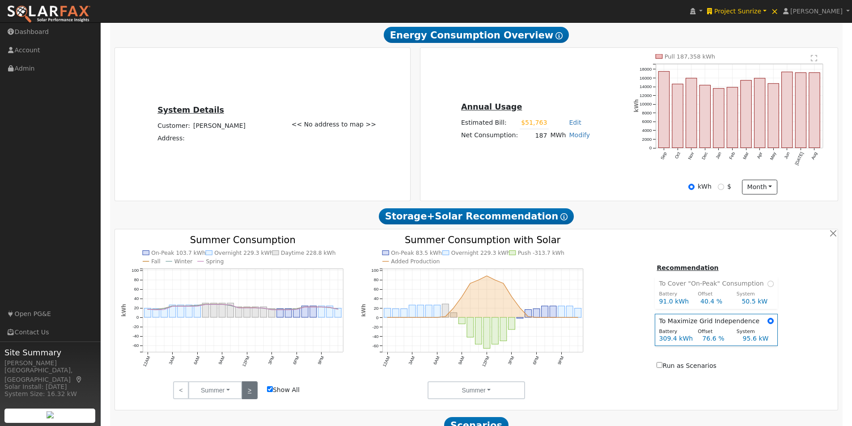
click at [250, 387] on link ">" at bounding box center [249, 390] width 16 height 18
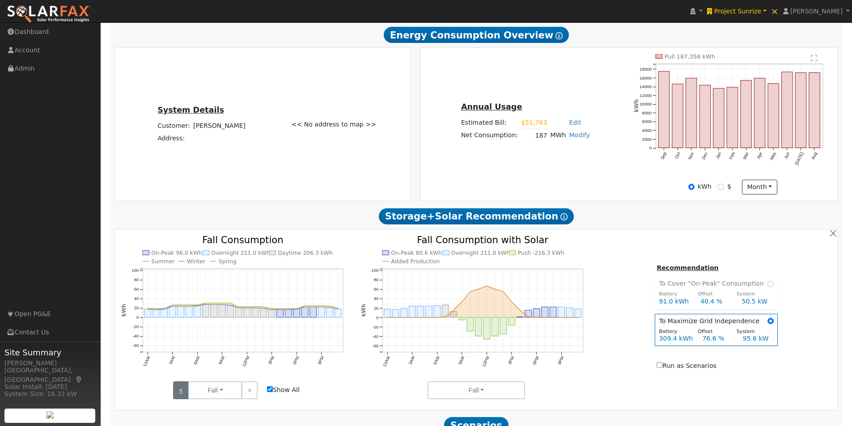
click at [178, 393] on link "<" at bounding box center [181, 390] width 16 height 18
click at [270, 392] on input "Show All" at bounding box center [270, 389] width 6 height 6
checkbox input "false"
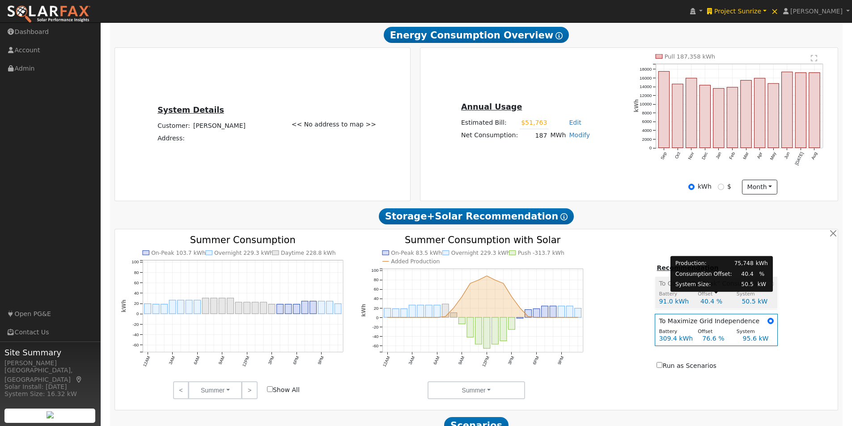
click at [729, 296] on div "Offset" at bounding box center [712, 295] width 39 height 8
radio input "true"
radio input "false"
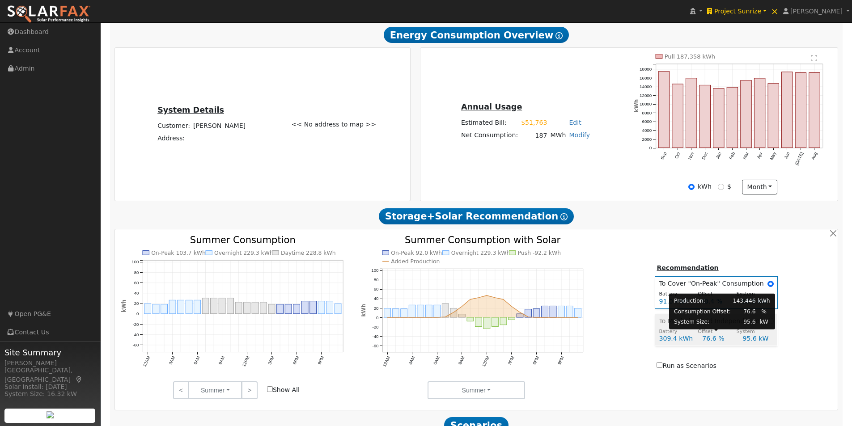
click at [722, 336] on div "Offset" at bounding box center [712, 332] width 39 height 8
radio input "false"
radio input "true"
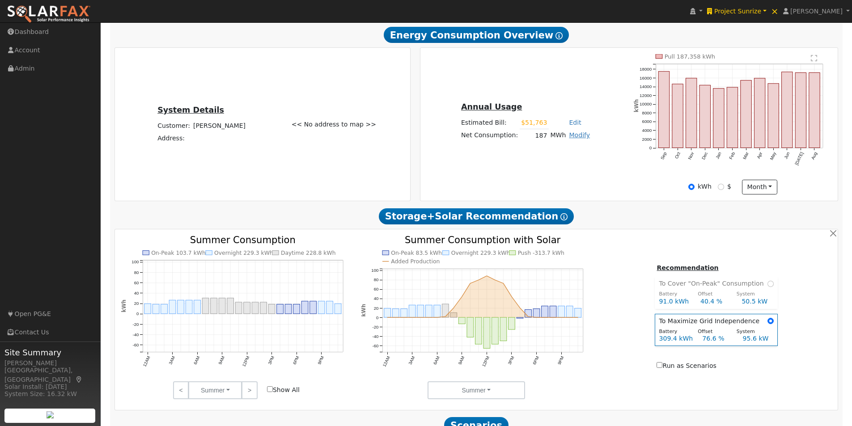
click at [569, 139] on link "Modify" at bounding box center [579, 134] width 21 height 7
click at [538, 154] on link "Add Consumption" at bounding box center [545, 150] width 75 height 13
type input "187358"
click at [642, 263] on div "On-Peak 103.7 kWh Overnight 229.3 kWh Daytime 228.8 kWh 12AM 3AM 6AM 9AM 12PM 3…" at bounding box center [476, 318] width 720 height 164
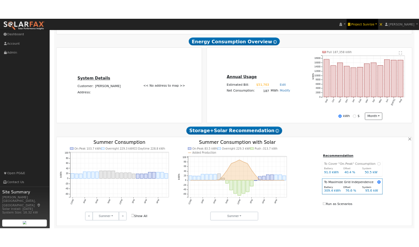
scroll to position [236, 0]
